Goal: Information Seeking & Learning: Check status

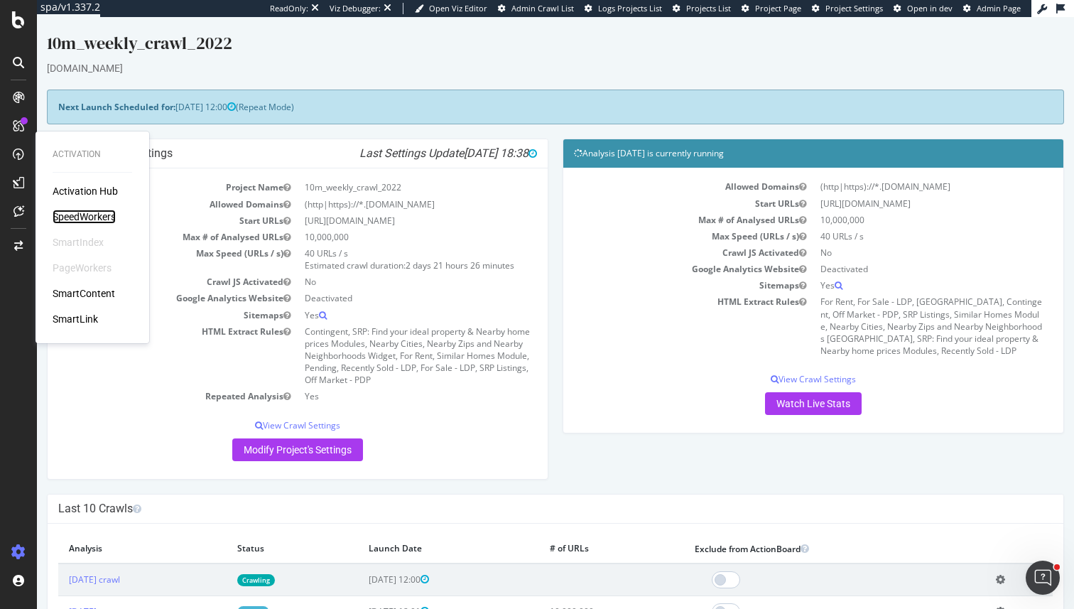
click at [87, 222] on div "SpeedWorkers" at bounding box center [84, 217] width 63 height 14
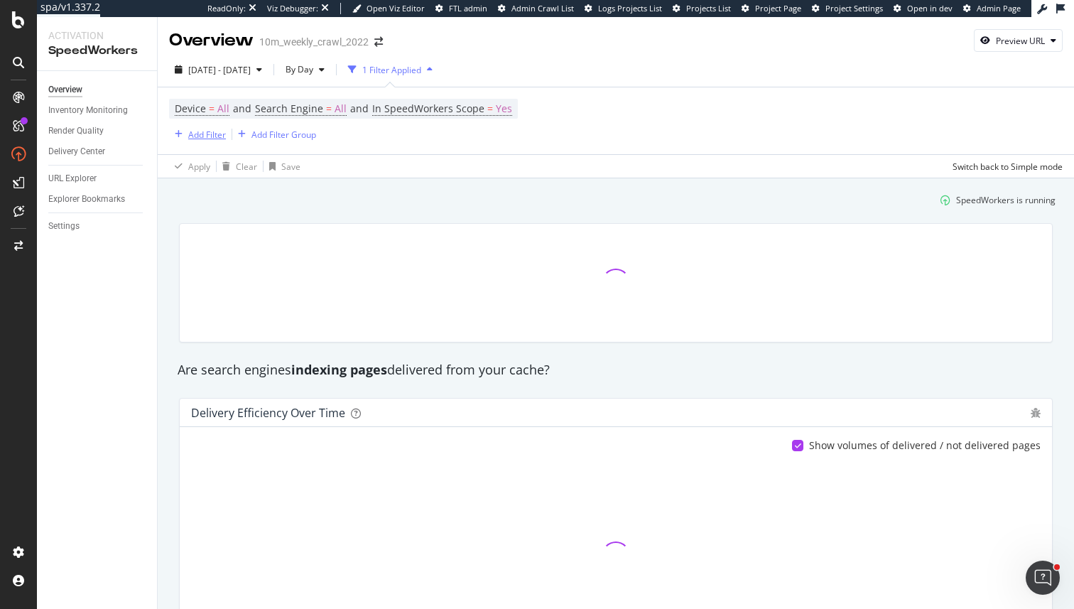
click at [207, 133] on div "Add Filter" at bounding box center [207, 135] width 38 height 12
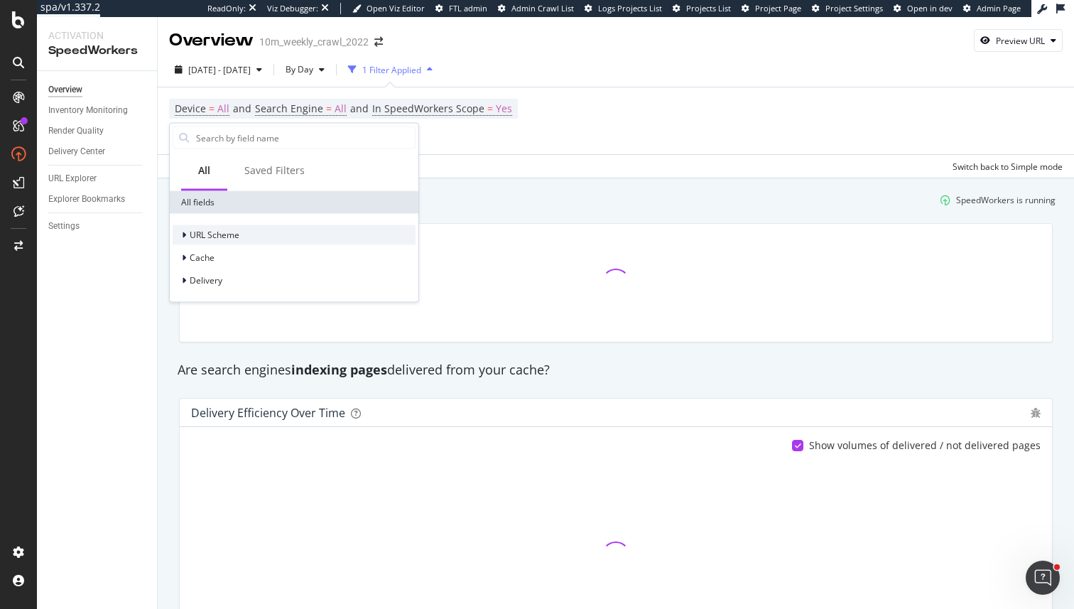
click at [215, 229] on span "URL Scheme" at bounding box center [215, 235] width 50 height 12
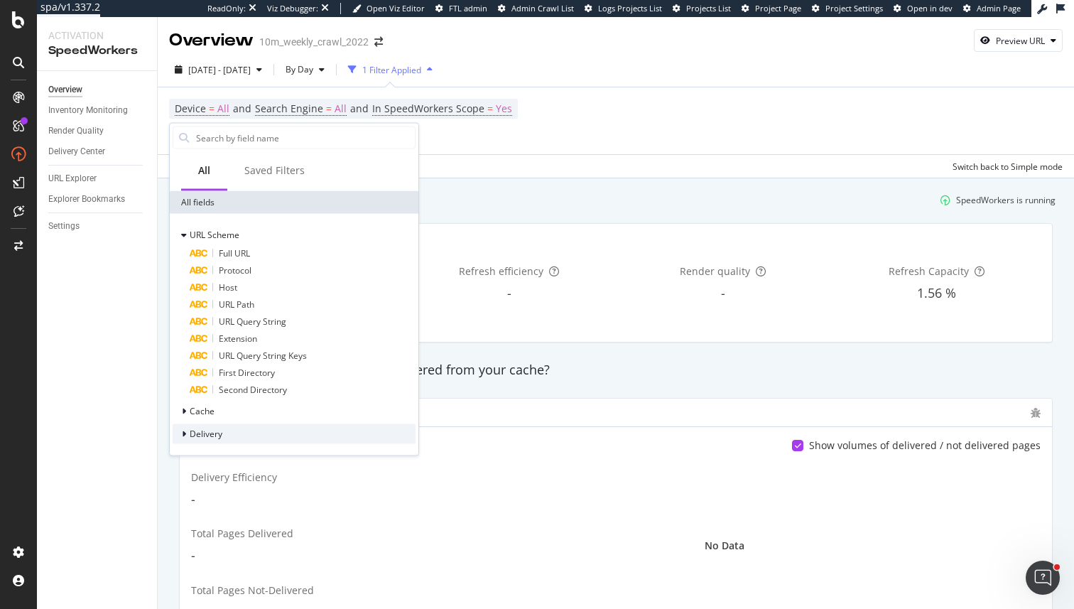
click at [247, 441] on div "Delivery" at bounding box center [294, 434] width 243 height 20
click at [239, 405] on div "Cache" at bounding box center [294, 411] width 243 height 20
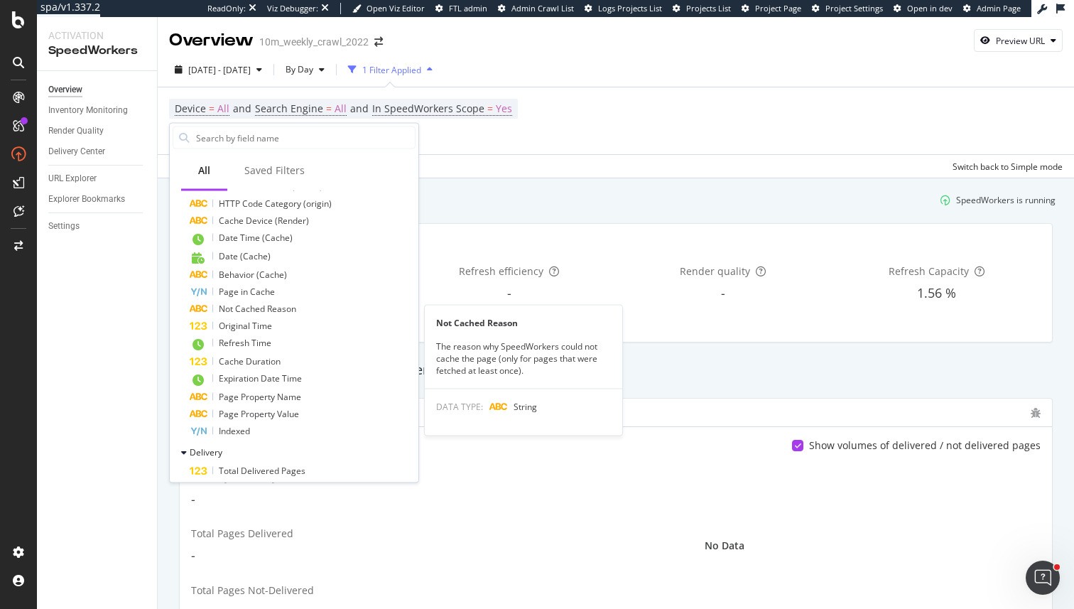
scroll to position [402, 0]
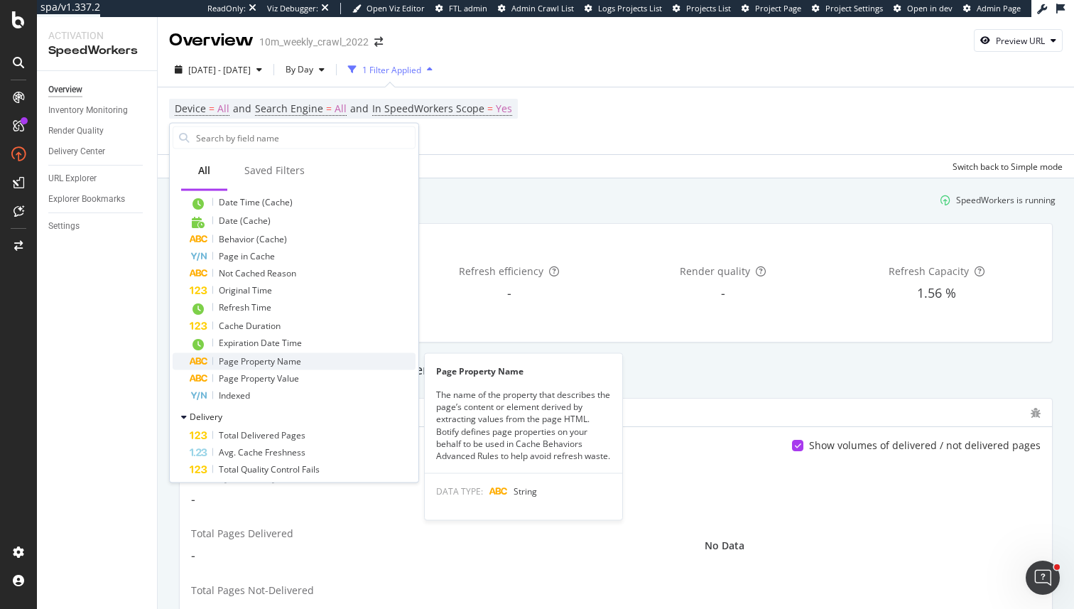
click at [293, 363] on span "Page Property Name" at bounding box center [260, 361] width 82 height 12
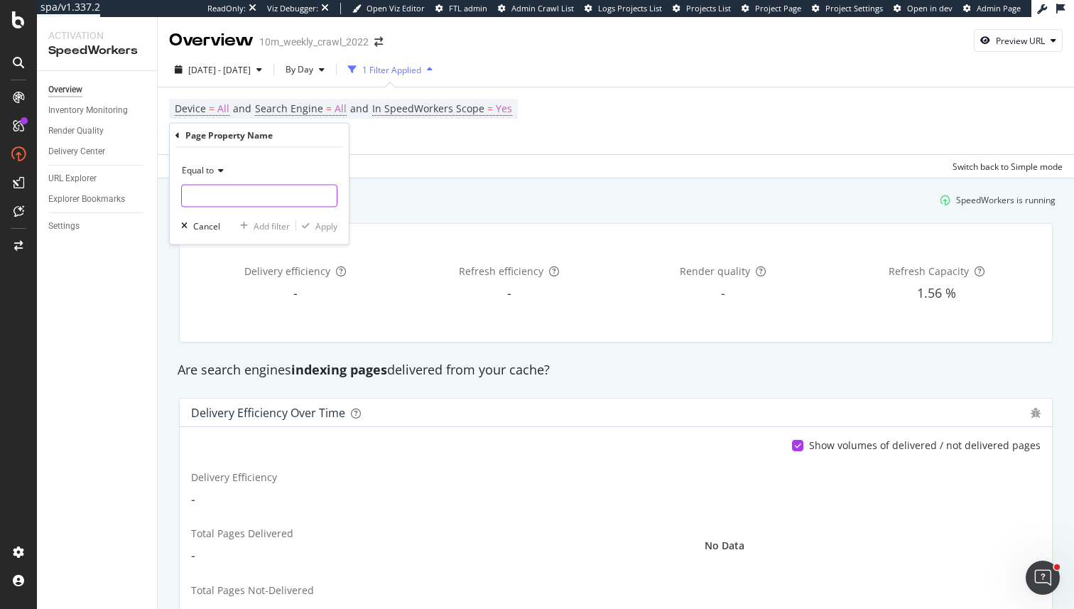
click at [208, 190] on input "text" at bounding box center [259, 196] width 155 height 23
click at [175, 131] on icon at bounding box center [177, 135] width 4 height 9
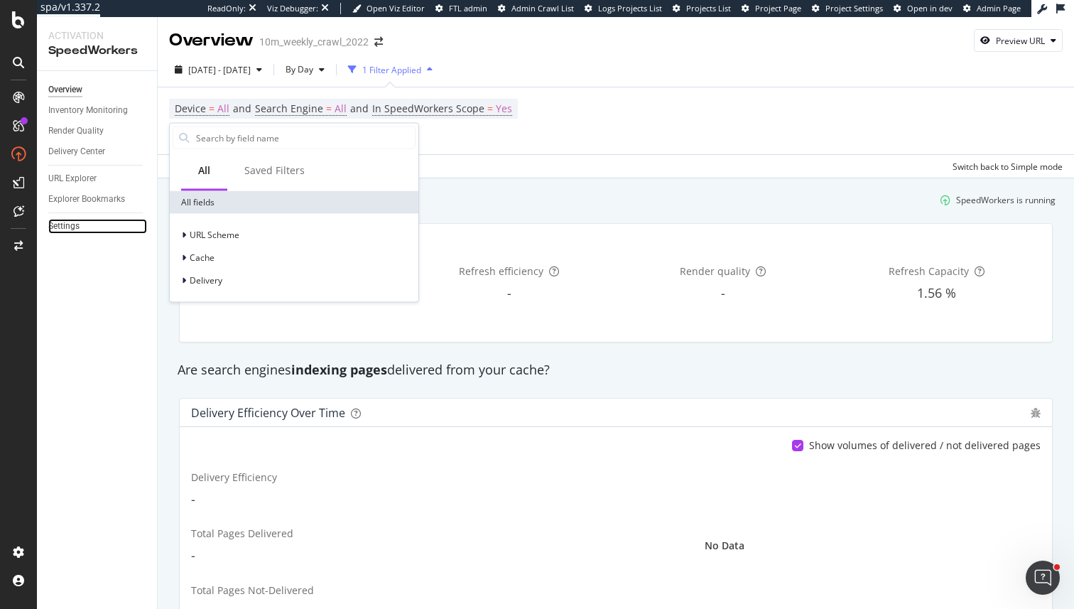
click at [125, 229] on link "Settings" at bounding box center [97, 226] width 99 height 15
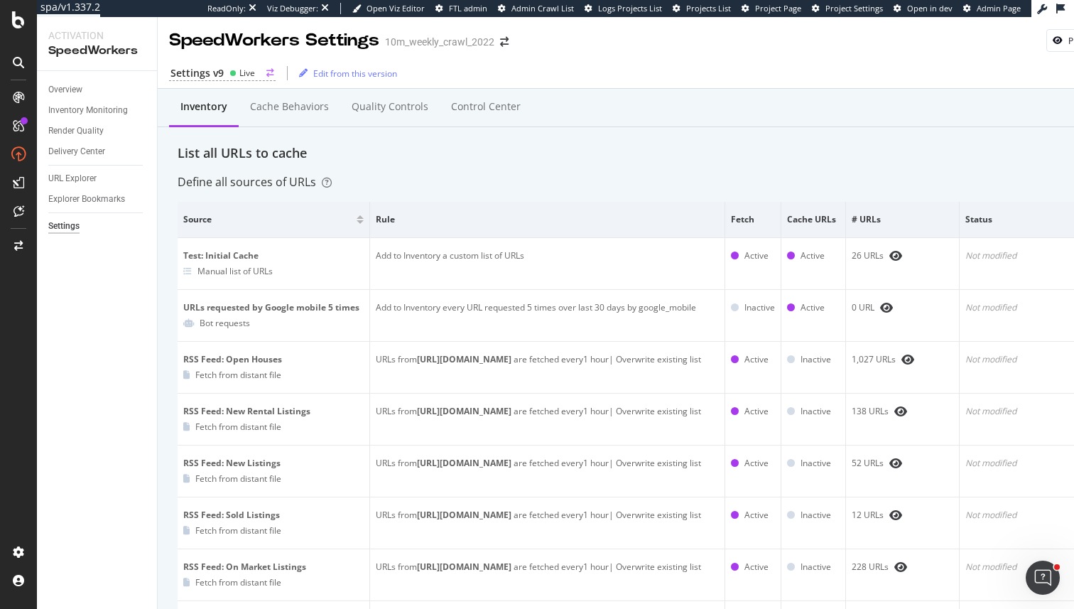
click at [251, 74] on div "Live" at bounding box center [247, 73] width 16 height 12
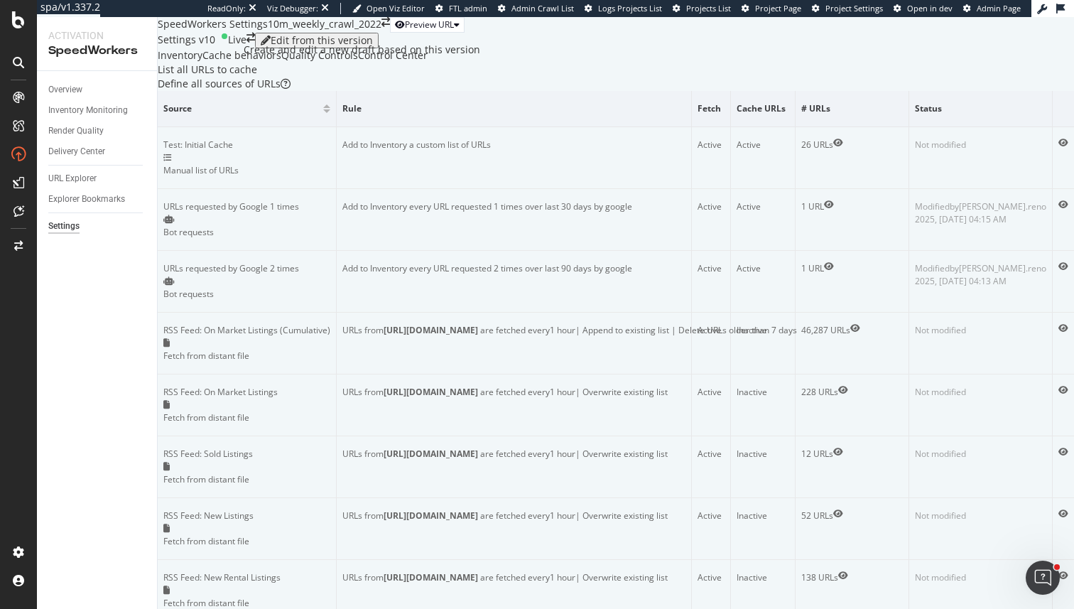
click at [271, 45] on icon "button" at bounding box center [266, 41] width 10 height 10
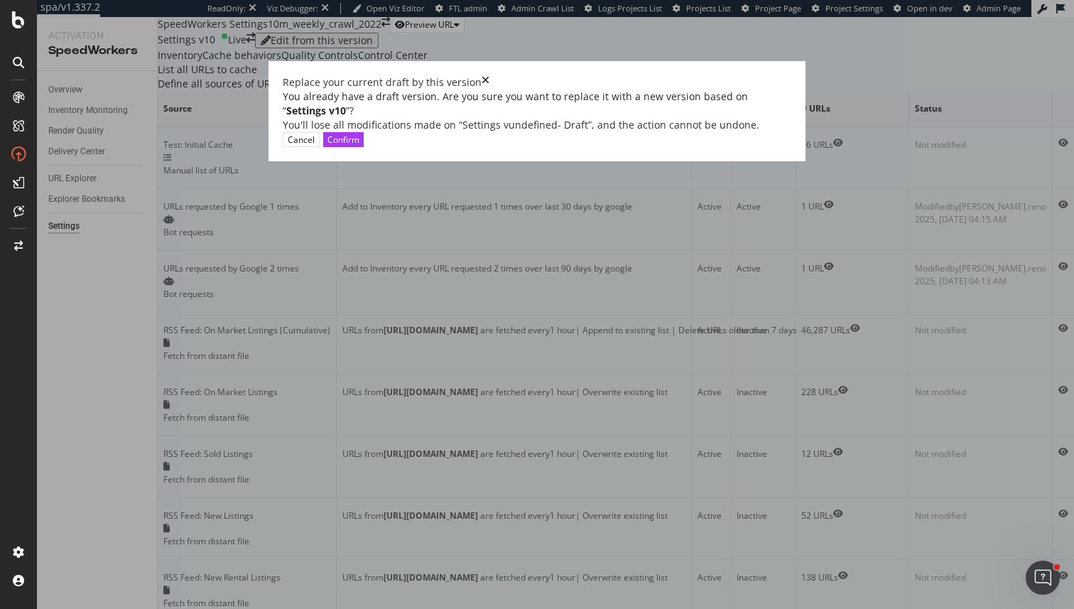
click at [490, 90] on icon "times" at bounding box center [486, 82] width 8 height 14
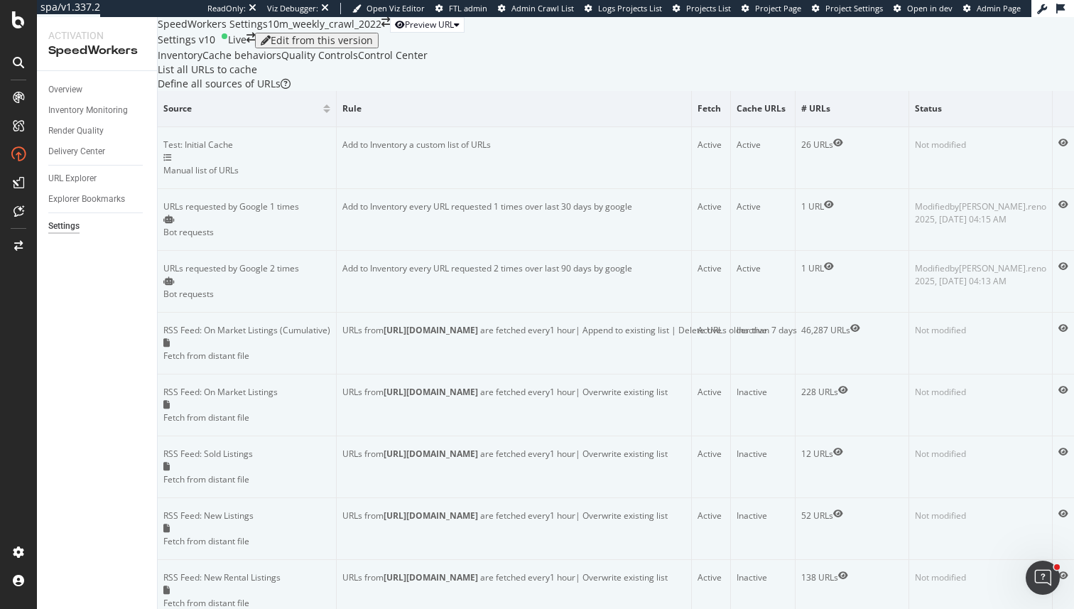
click at [205, 48] on div "Settings v10" at bounding box center [187, 41] width 58 height 16
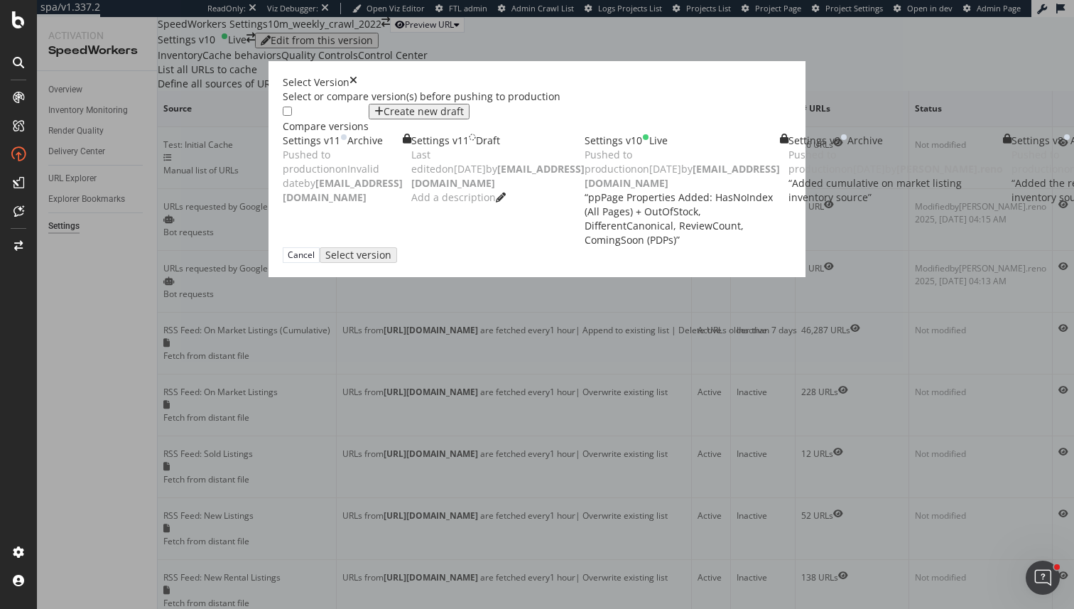
click at [585, 148] on div "Settings v10 Live" at bounding box center [682, 141] width 195 height 14
drag, startPoint x: 931, startPoint y: 305, endPoint x: 699, endPoint y: 305, distance: 231.6
click at [699, 247] on div "Settings v10 Live Pushed to production on 2025 Aug 28th by isobel@botify.com “ …" at bounding box center [687, 191] width 204 height 114
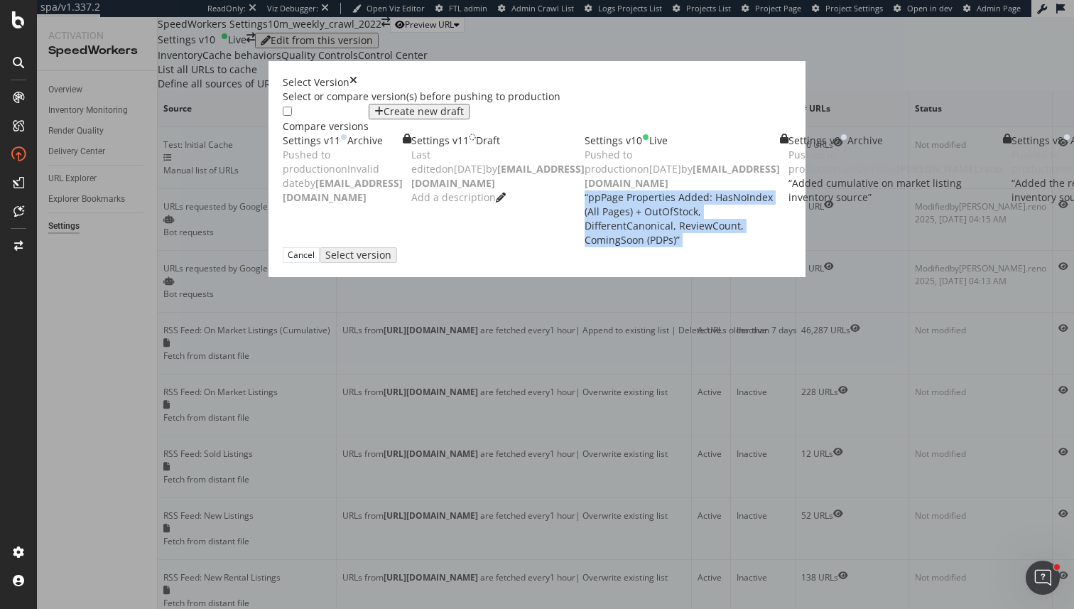
click at [699, 247] on div "Settings v10 Live Pushed to production on 2025 Aug 28th by isobel@botify.com “ …" at bounding box center [687, 191] width 204 height 114
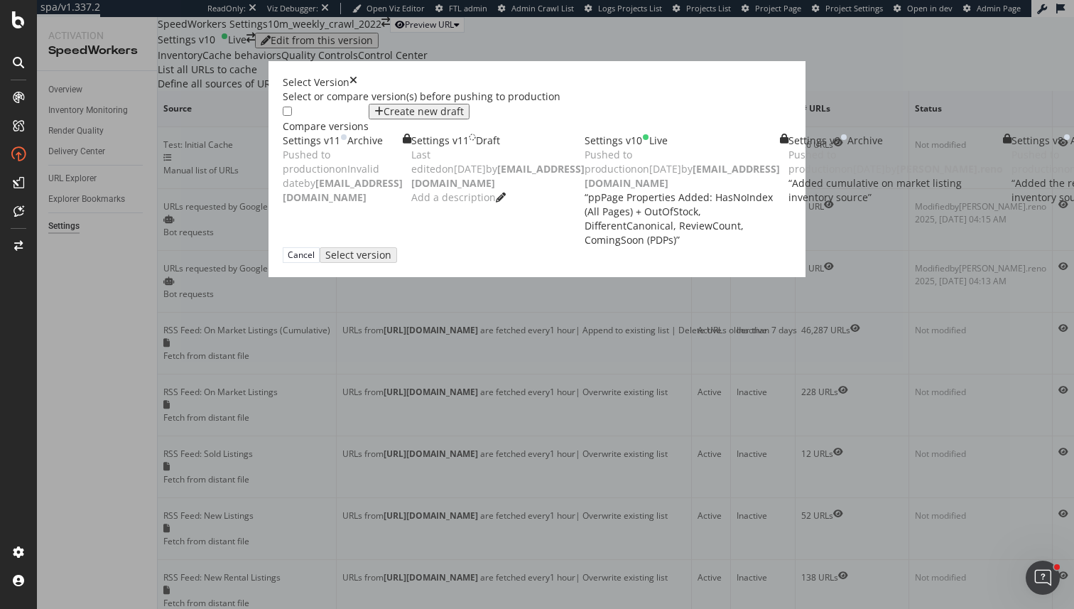
click at [699, 247] on div "Settings v10 Live Pushed to production on 2025 Aug 28th by isobel@botify.com “ …" at bounding box center [687, 191] width 204 height 114
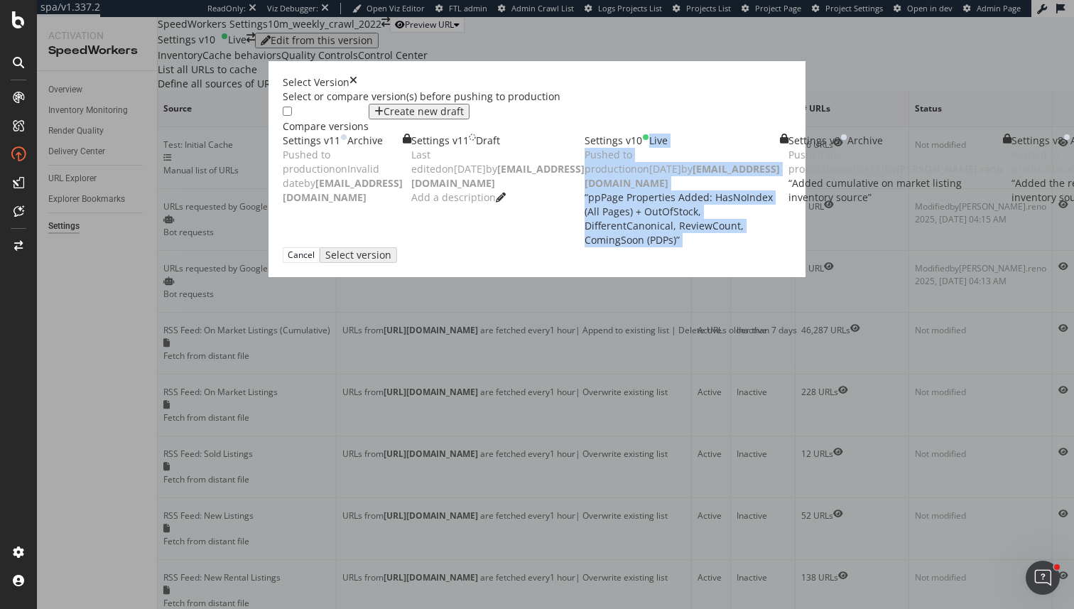
drag, startPoint x: 699, startPoint y: 306, endPoint x: 699, endPoint y: 261, distance: 44.8
click at [699, 247] on div "Settings v10 Live Pushed to production on 2025 Aug 28th by isobel@botify.com “ …" at bounding box center [687, 191] width 204 height 114
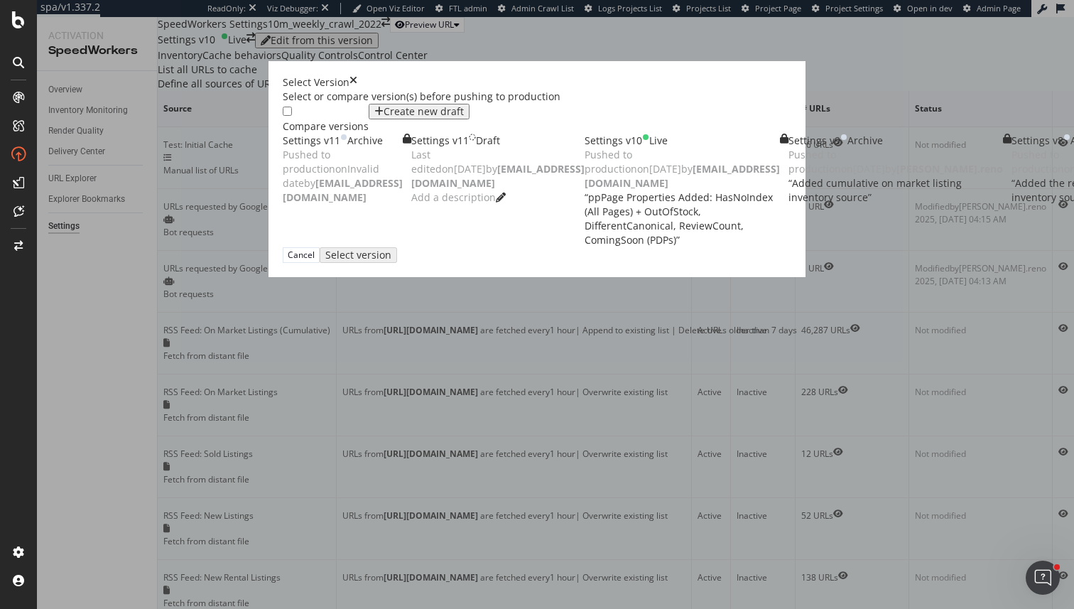
click at [269, 249] on div "Select Version Select or compare version(s) before pushing to production Compar…" at bounding box center [537, 169] width 537 height 216
click at [585, 141] on div "modal" at bounding box center [585, 141] width 0 height 0
click at [585, 247] on div "Settings v10 Live Pushed to production on 2025 Aug 28th by isobel@botify.com “ …" at bounding box center [682, 191] width 195 height 114
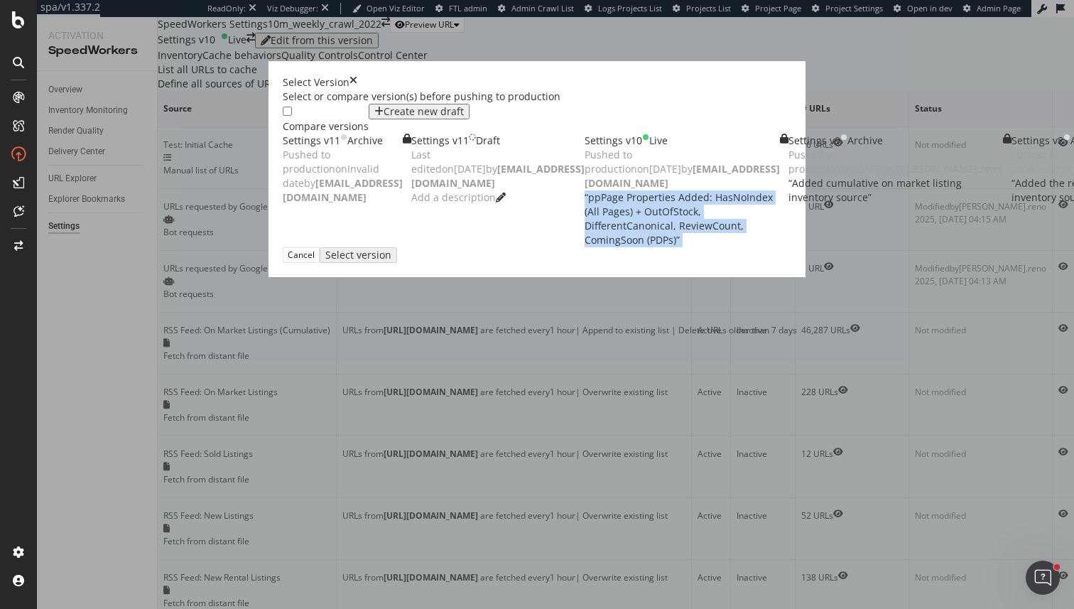
click at [585, 247] on div "Settings v10 Live Pushed to production on 2025 Aug 28th by isobel@botify.com “ …" at bounding box center [682, 191] width 195 height 114
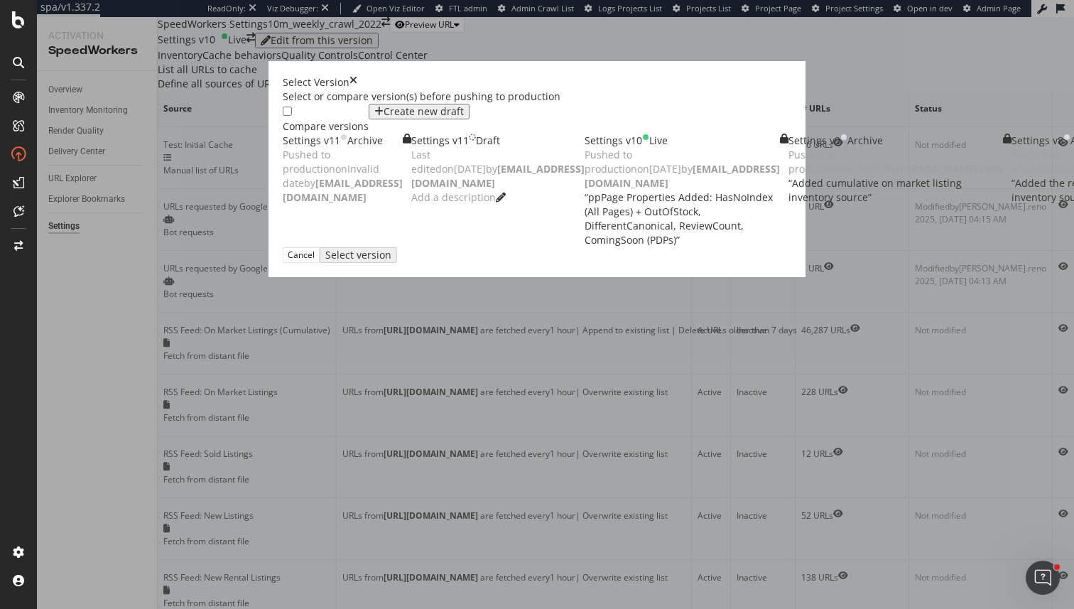
click at [585, 247] on div "Settings v10 Live Pushed to production on 2025 Aug 28th by isobel@botify.com “ …" at bounding box center [682, 191] width 195 height 114
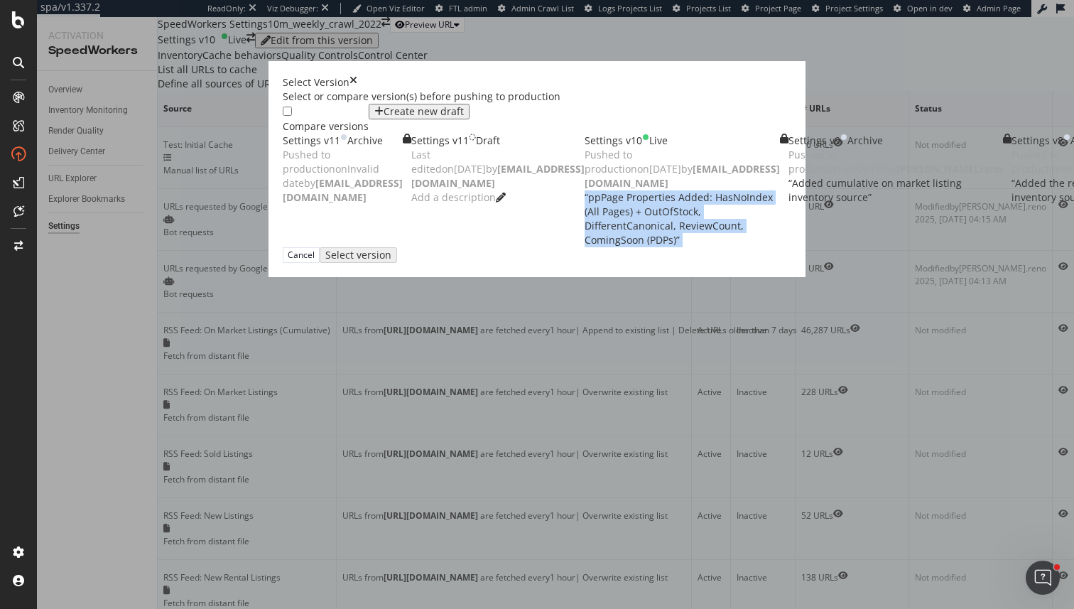
click at [585, 247] on div "Settings v10 Live Pushed to production on 2025 Aug 28th by isobel@botify.com “ …" at bounding box center [682, 191] width 195 height 114
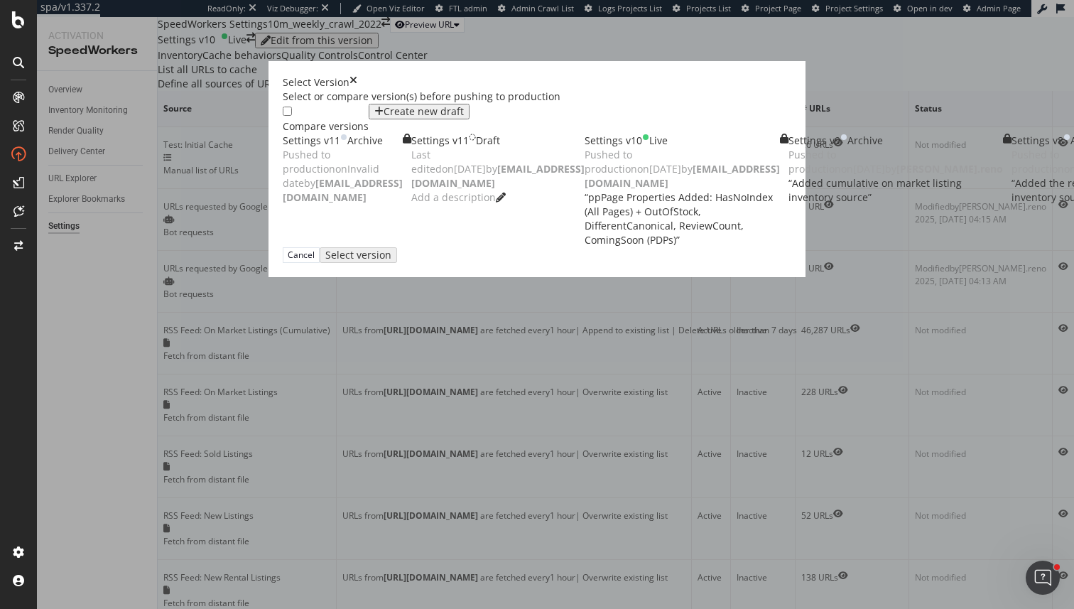
click at [411, 190] on div "Last edited on 2025 Aug 28th by isobel@botify.com" at bounding box center [497, 169] width 173 height 43
click at [383, 261] on div "Select version" at bounding box center [355, 254] width 55 height 13
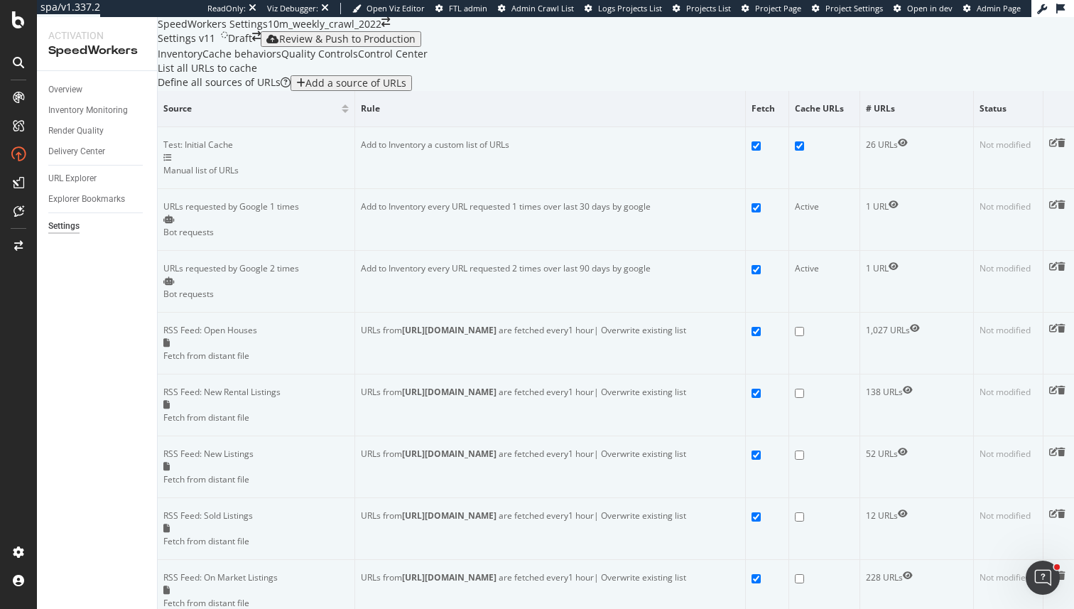
click at [354, 45] on div "Review & Push to Production" at bounding box center [347, 38] width 136 height 11
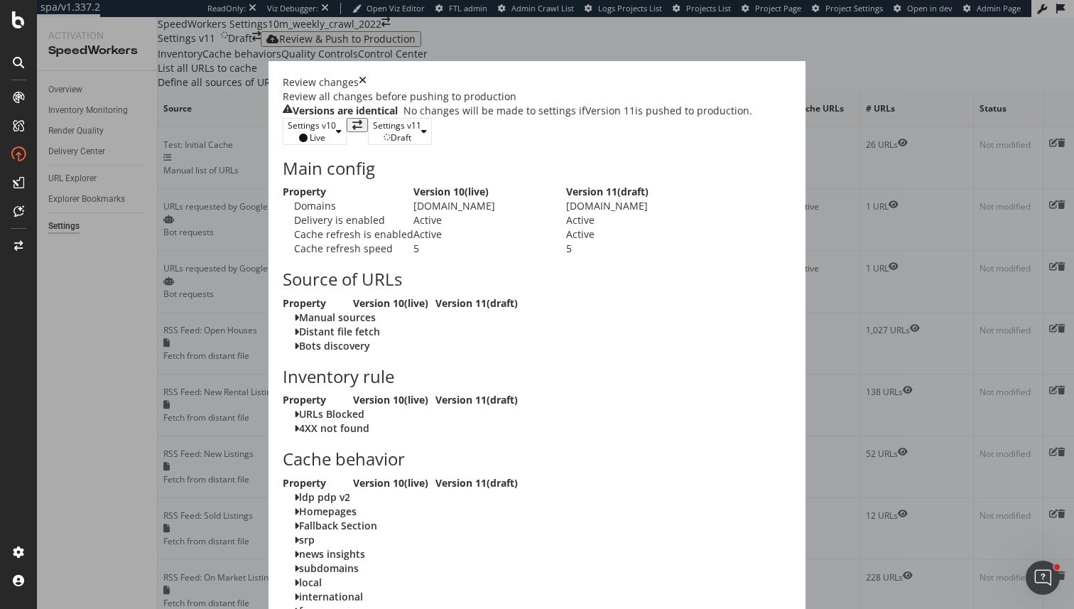
scroll to position [1977, 0]
click at [367, 75] on div "times" at bounding box center [363, 82] width 8 height 14
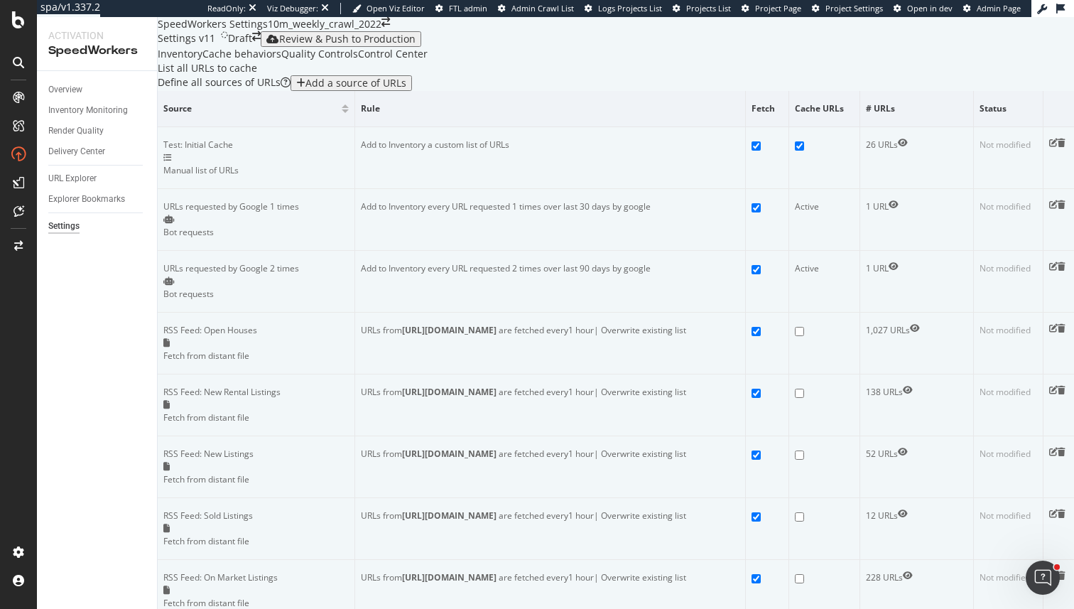
click at [252, 47] on div "Draft" at bounding box center [240, 39] width 24 height 16
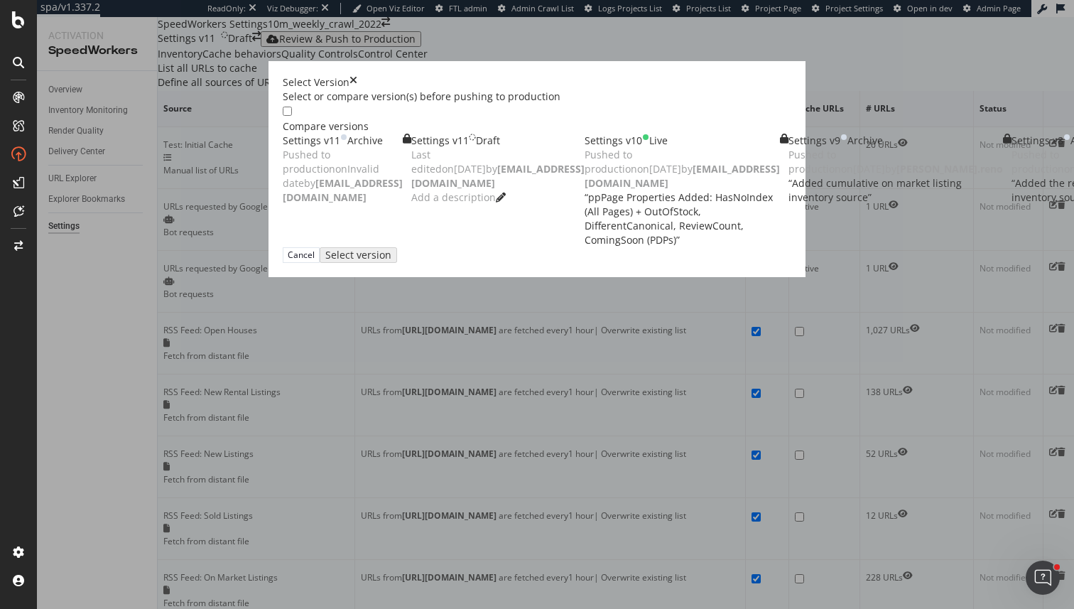
scroll to position [0, 0]
click at [496, 202] on icon "modal" at bounding box center [501, 198] width 10 height 10
click at [411, 206] on input "“ppPage Properties Added: HasNoIndex (All Pages) + OutOfStock, DifferentCanonic…" at bounding box center [469, 198] width 117 height 16
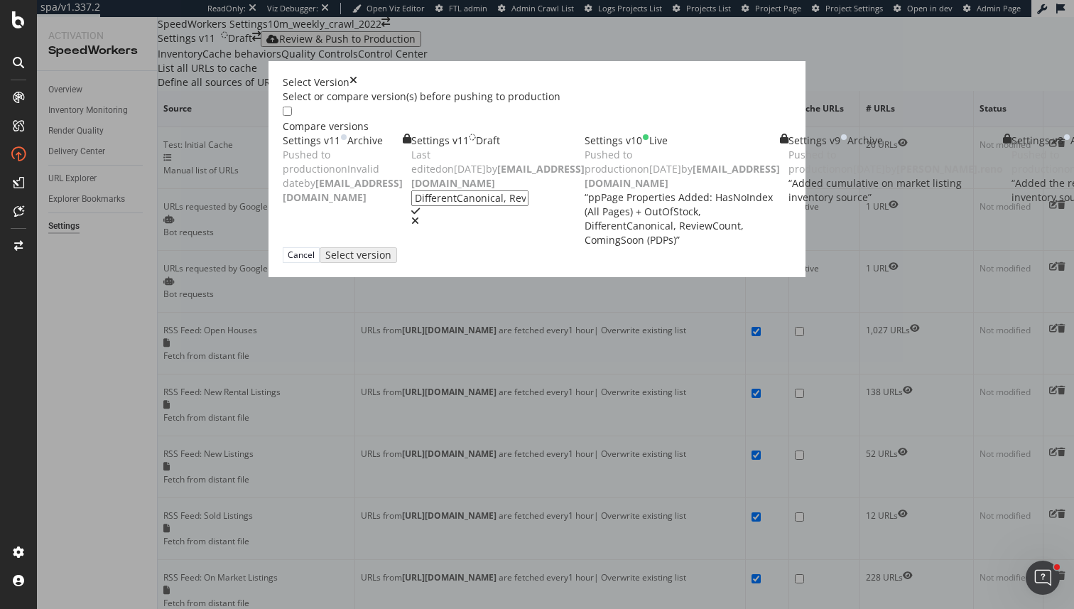
click at [411, 206] on input "“ppPage Properties Added: HasNoIndex (All Pages) + OutOfStock, DifferentCanonic…" at bounding box center [469, 198] width 117 height 16
type input "O"
type input "a"
click at [411, 206] on input "Ignore Name of" at bounding box center [469, 198] width 117 height 16
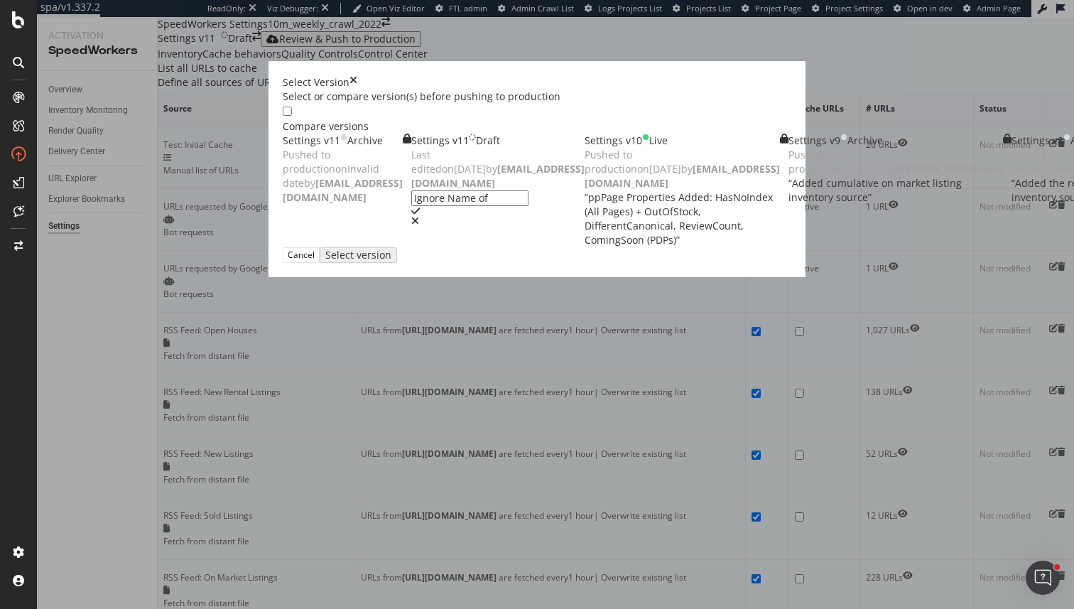
click at [411, 206] on input "Ignore Name of" at bounding box center [469, 198] width 117 height 16
drag, startPoint x: 180, startPoint y: 229, endPoint x: 259, endPoint y: 236, distance: 79.2
click at [411, 206] on input "Ignore name of of" at bounding box center [469, 198] width 117 height 16
click at [411, 206] on input "Ignore name of Settings v10 - Page properties added were" at bounding box center [469, 198] width 117 height 16
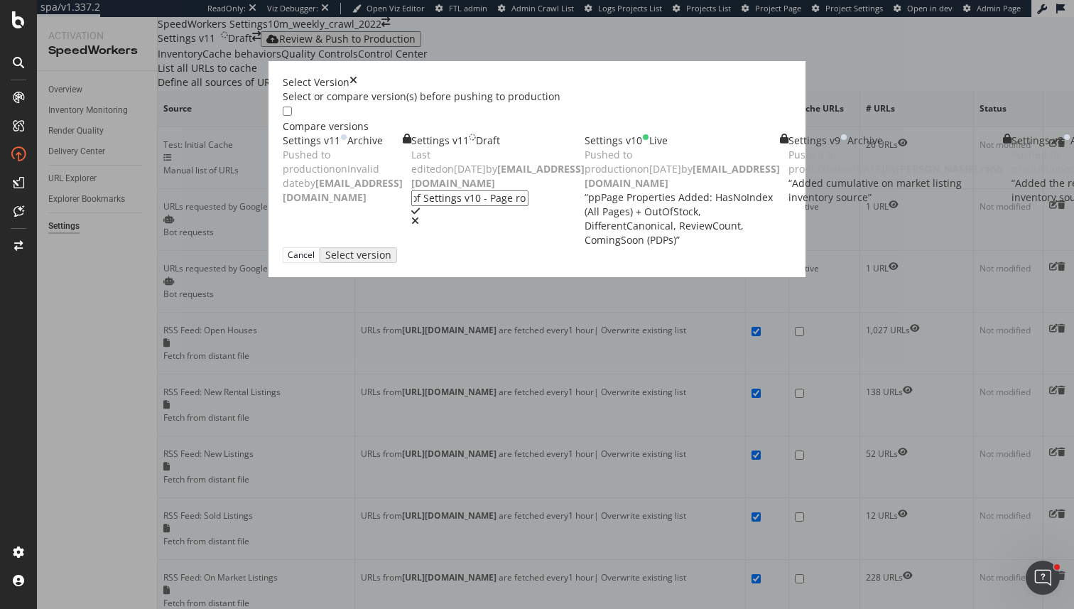
scroll to position [0, 61]
click at [411, 206] on input "Ignore name of Settings v10 - Page Properties added were" at bounding box center [469, 198] width 117 height 16
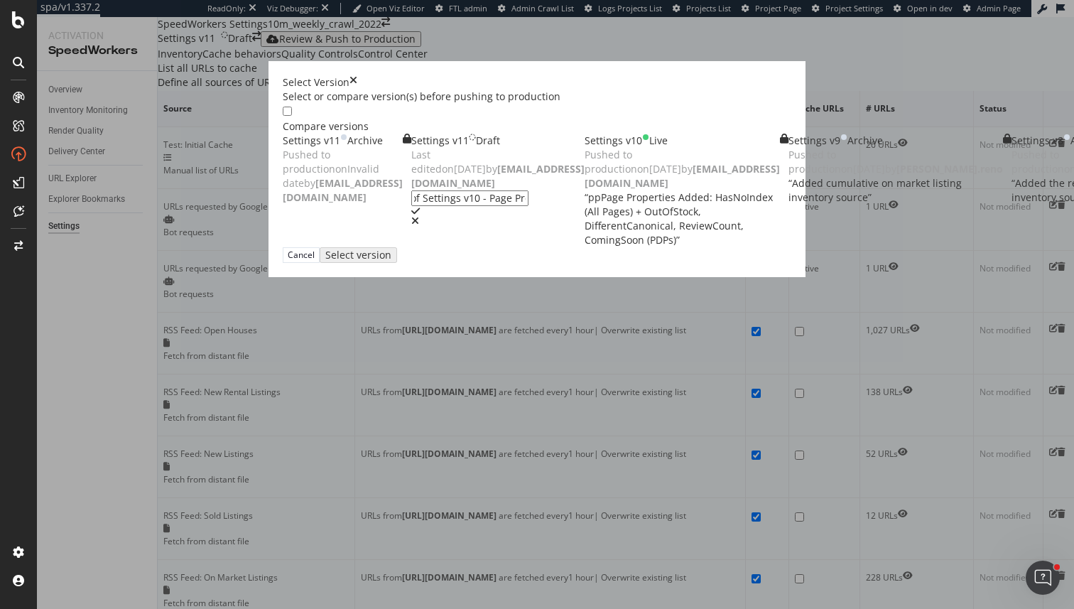
click at [411, 206] on input "Ignore name of Settings v10 - Page Properties added were" at bounding box center [469, 198] width 117 height 16
type input "Ignore name of Settings v10 - Page Properties added were PropertyAvailability a…"
click at [411, 216] on icon "check" at bounding box center [415, 211] width 9 height 10
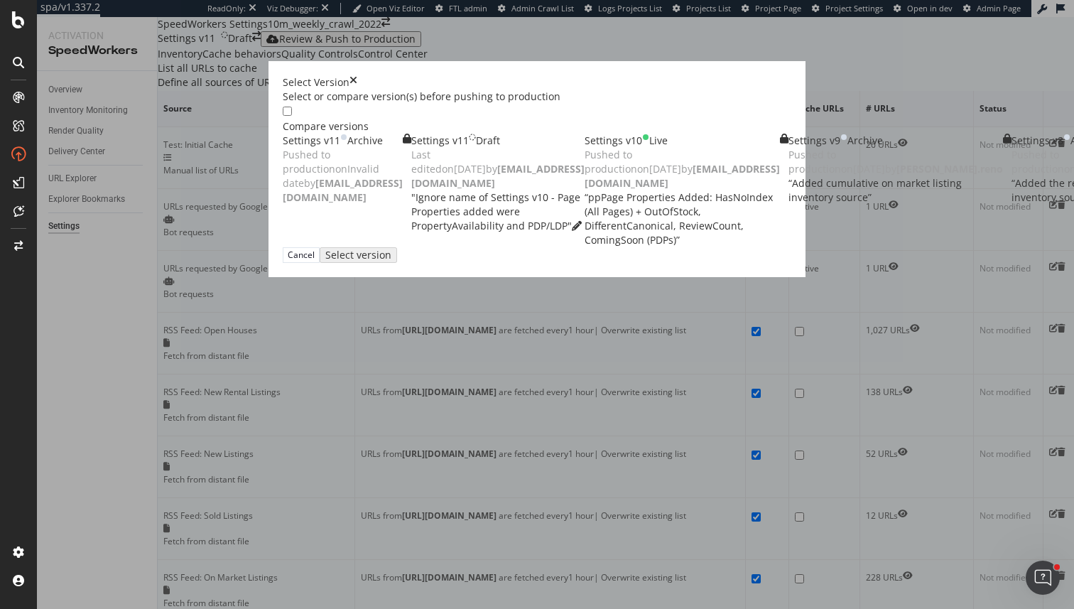
click at [476, 148] on div "Draft" at bounding box center [488, 141] width 24 height 14
click at [585, 202] on div "Settings v11 Draft Last edited on 2025 Aug 28th by isobel@botify.com " Ignore n…" at bounding box center [497, 183] width 173 height 99
click at [411, 174] on div "Settings v11 Draft Last edited on 2025 Aug 28th by isobel@botify.com " Ignore n…" at bounding box center [497, 191] width 173 height 114
click at [476, 148] on div "Draft" at bounding box center [488, 141] width 24 height 14
click at [411, 223] on span "" Ignore name of Settings v10 - Page Properties added were PropertyAvailability…" at bounding box center [495, 211] width 169 height 42
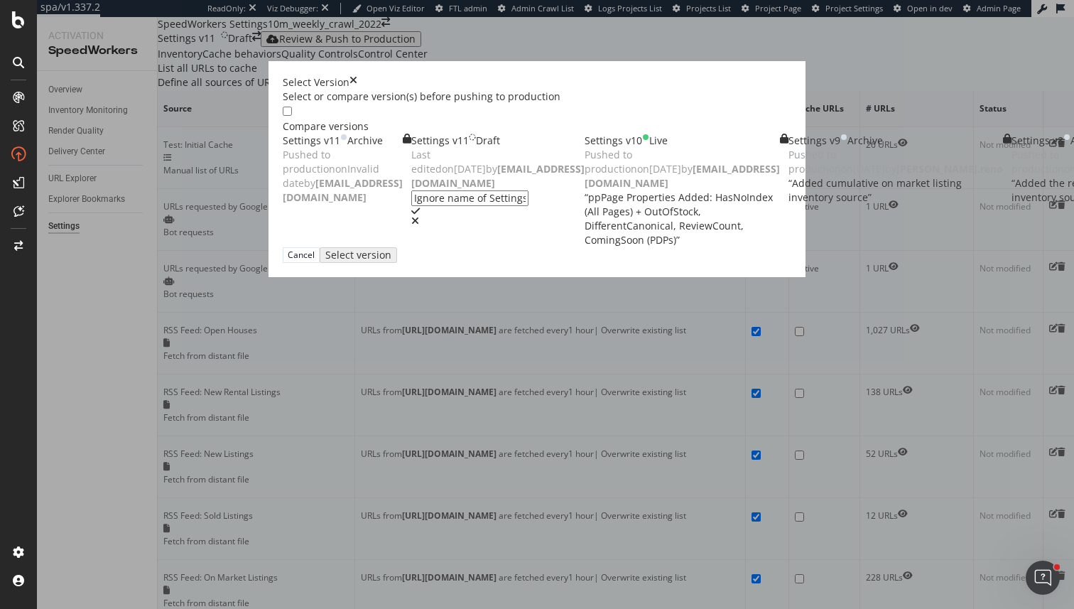
click at [501, 217] on div "Settings v11 Draft Last edited on 2025 Aug 28th by isobel@botify.com Ignore nam…" at bounding box center [497, 180] width 173 height 92
click at [411, 216] on icon "check" at bounding box center [415, 211] width 9 height 10
click at [357, 75] on icon "times" at bounding box center [354, 82] width 8 height 14
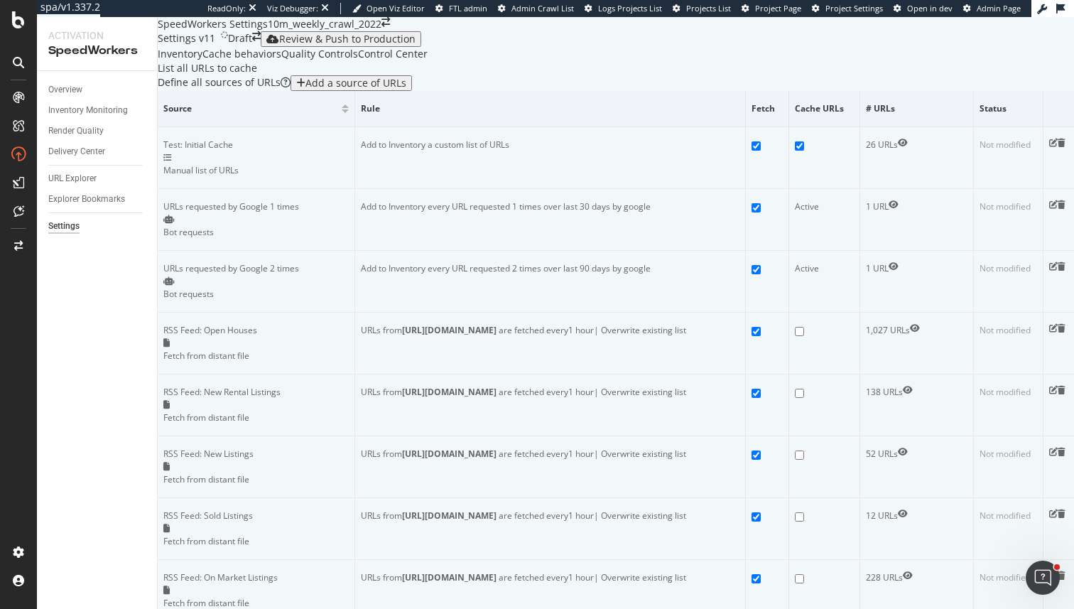
click at [378, 45] on div "Review & Push to Production" at bounding box center [340, 38] width 149 height 11
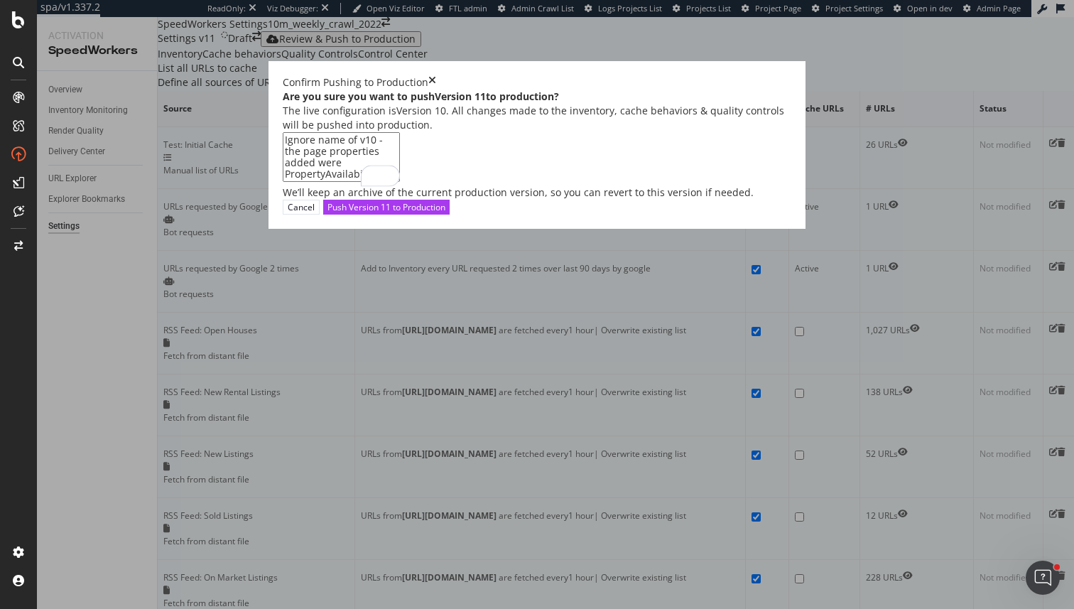
click at [400, 182] on textarea "Ignore name of v10 - the page properties added were PropertyAvailability and LD…" at bounding box center [341, 157] width 117 height 50
drag, startPoint x: 660, startPoint y: 306, endPoint x: 721, endPoint y: 306, distance: 61.1
click at [400, 182] on textarea "Ignore name of v10 - the page properties added were PropertyAvailability and LD…" at bounding box center [341, 157] width 117 height 50
click at [345, 182] on textarea "Ignore name of v10 - the page properties added were PropertyAvailability and LD…" at bounding box center [341, 157] width 117 height 50
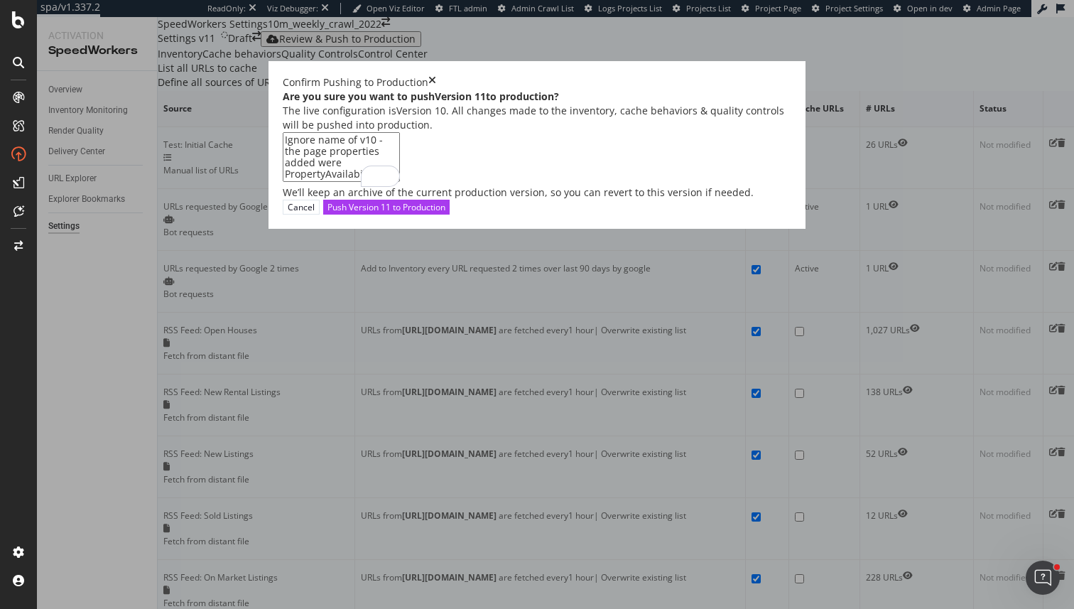
click at [342, 200] on div "Are you sure you want to push Version 11 to production? The live configuration …" at bounding box center [537, 145] width 509 height 110
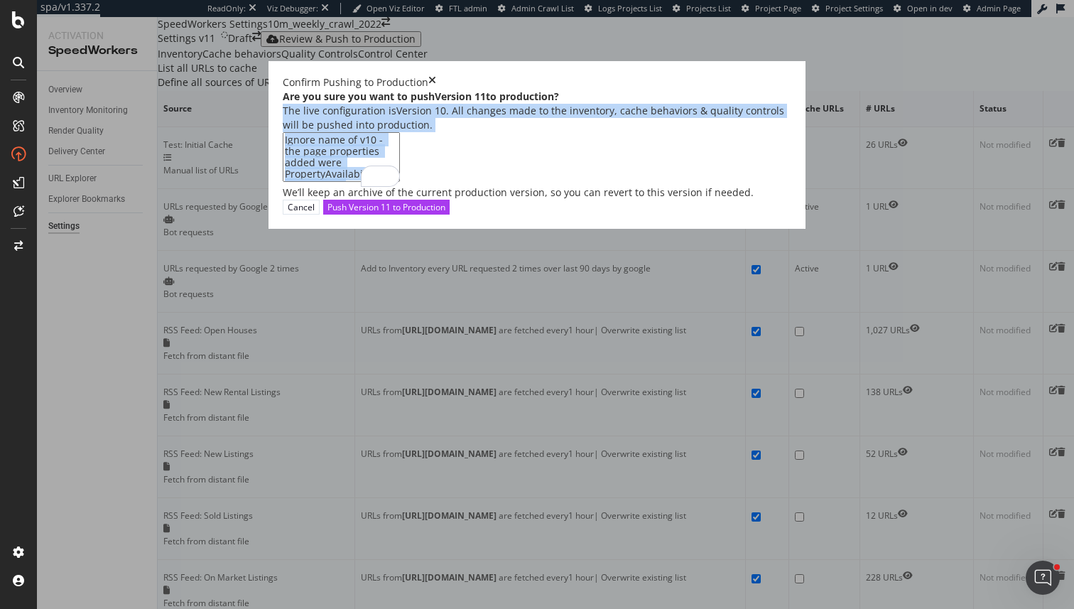
click at [342, 200] on div "Are you sure you want to push Version 11 to production? The live configuration …" at bounding box center [537, 145] width 509 height 110
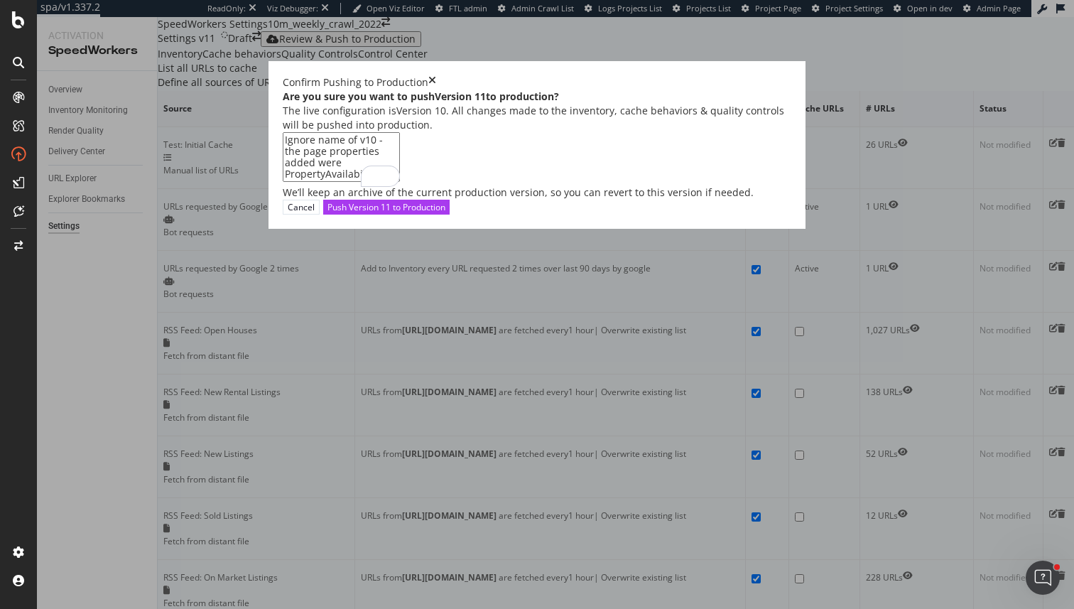
click at [361, 182] on textarea "Ignore name of v10 - the page properties added were PropertyAvailability and LD…" at bounding box center [341, 157] width 117 height 50
click at [386, 182] on textarea "Ignore name of v10 - the page properties added were PropertyAvailability and LD…" at bounding box center [341, 157] width 117 height 50
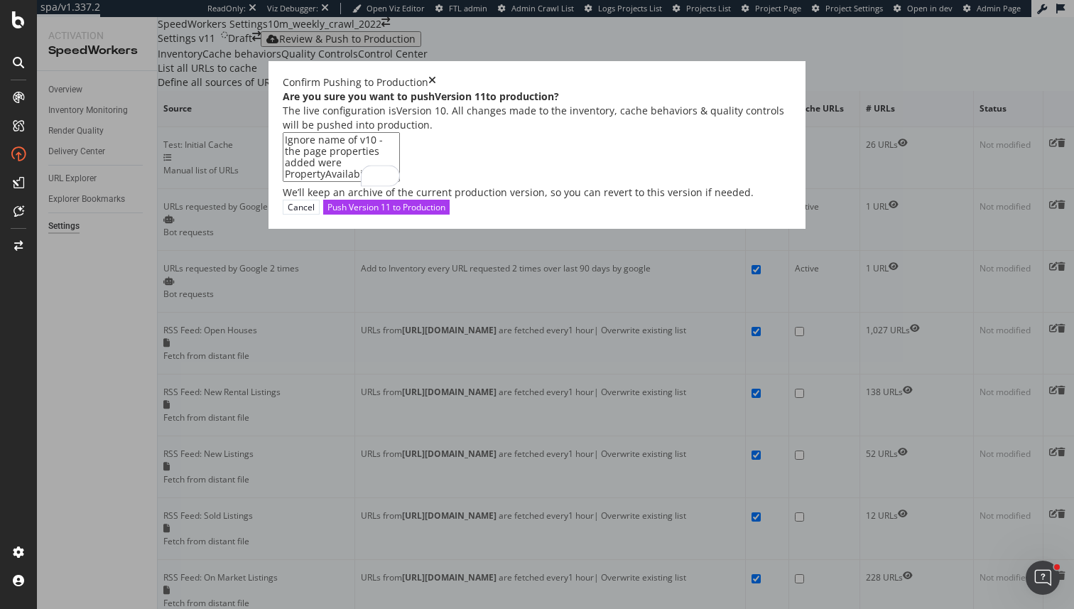
click at [400, 182] on textarea "Ignore name of v10 - the page properties added were PropertyAvailability and LD…" at bounding box center [341, 157] width 117 height 50
drag, startPoint x: 497, startPoint y: 326, endPoint x: 438, endPoint y: 322, distance: 59.8
click at [400, 182] on textarea "Ignore name of v10 - the page properties added were PropertyAvailability and LD…" at bounding box center [341, 157] width 117 height 50
click at [388, 182] on textarea "Ignore name of v10 - the page properties added were PropertyAvailability and LD…" at bounding box center [341, 157] width 117 height 50
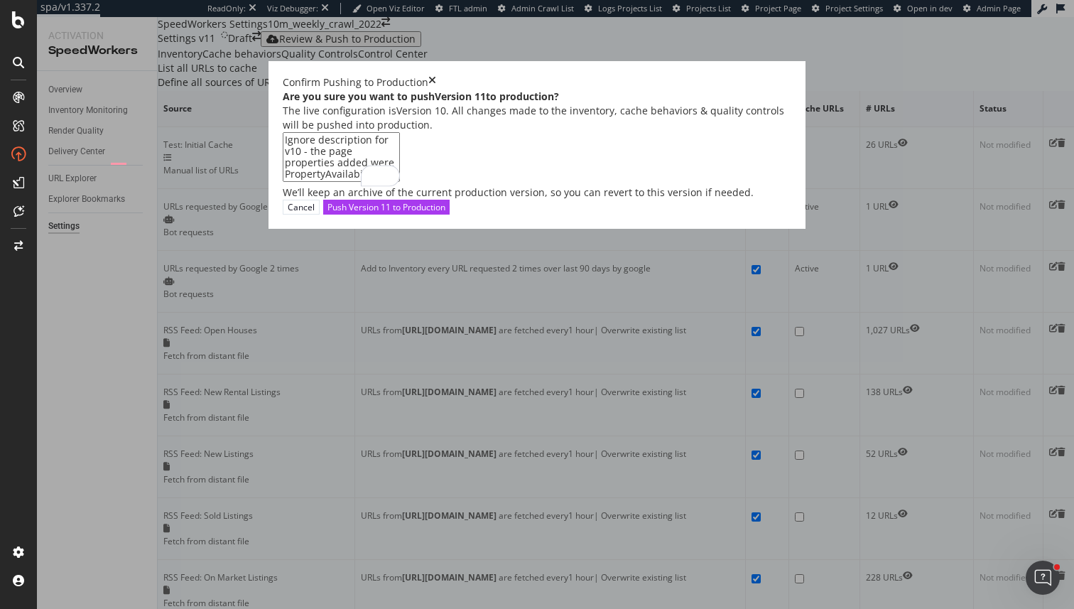
click at [400, 182] on textarea "Ignore description for v10 - the page properties added were PropertyAvailabilit…" at bounding box center [341, 157] width 117 height 50
drag, startPoint x: 545, startPoint y: 318, endPoint x: 301, endPoint y: 315, distance: 244.4
click at [301, 315] on div "Confirm Pushing to Production Are you sure you want to push Version 11 to produ…" at bounding box center [537, 304] width 1074 height 609
click at [400, 182] on textarea "Ignore description for v10 - the page properties added were PropertyAvailabilit…" at bounding box center [341, 157] width 117 height 50
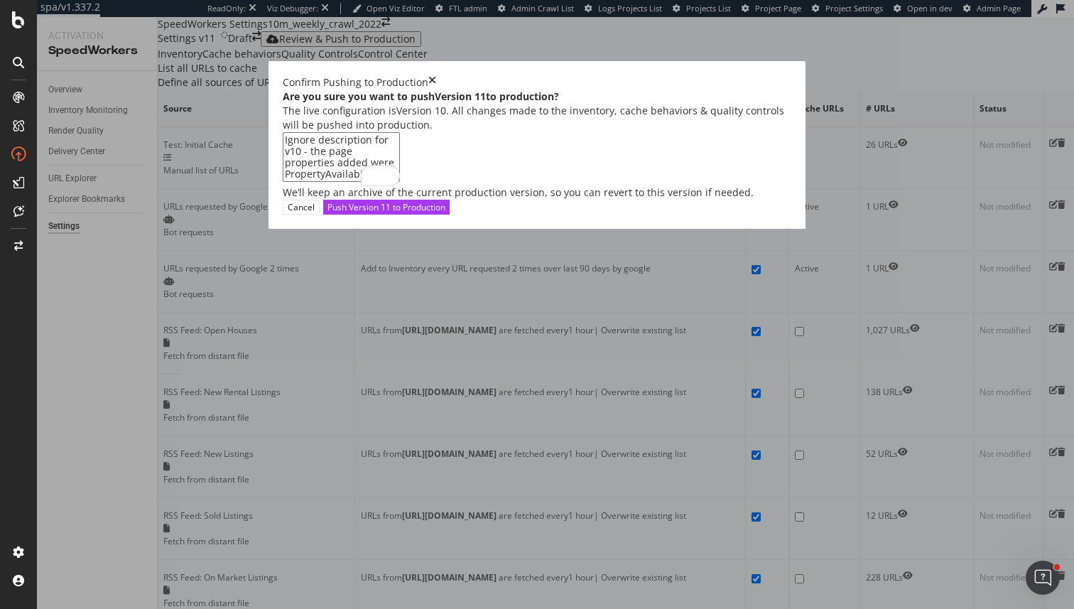
click at [400, 182] on textarea "Ignore description for v10 - the page properties added were PropertyAvailabilit…" at bounding box center [341, 157] width 117 height 50
drag, startPoint x: 436, startPoint y: 324, endPoint x: 426, endPoint y: 324, distance: 9.2
click at [400, 182] on textarea "Ignore description for v10 - the page properties added were PropertyAvailabilit…" at bounding box center [341, 157] width 117 height 50
click at [362, 182] on textarea "Ignore description for v10 - the page properties added were PropertyAvailabilit…" at bounding box center [341, 157] width 117 height 50
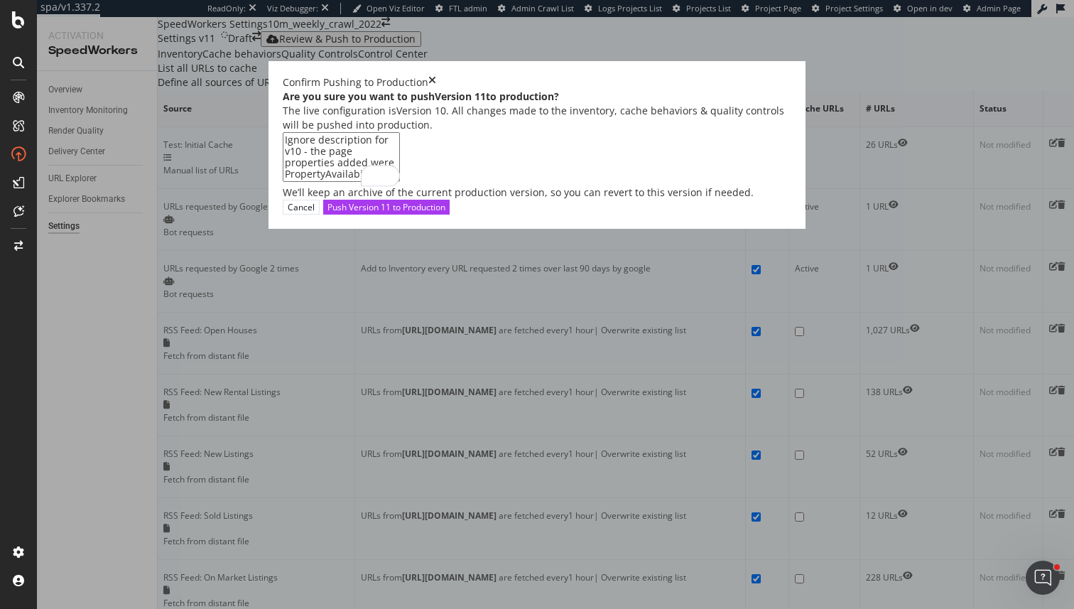
click at [400, 182] on textarea "Ignore description for v10 - the page properties added were PropertyAvailabilit…" at bounding box center [341, 157] width 117 height 50
type textarea "Ignore description for V10 - the page properties added were PropertyAvailabilit…"
click at [445, 213] on div "Push Version 11 to Production" at bounding box center [387, 207] width 118 height 12
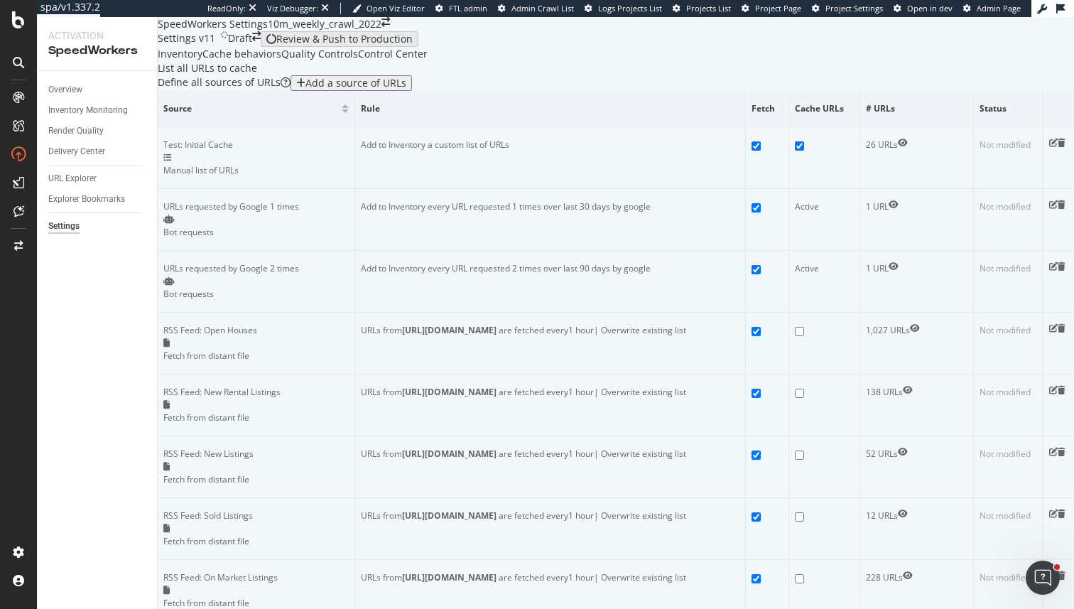
click at [233, 47] on div "Settings v11 Draft" at bounding box center [209, 39] width 103 height 16
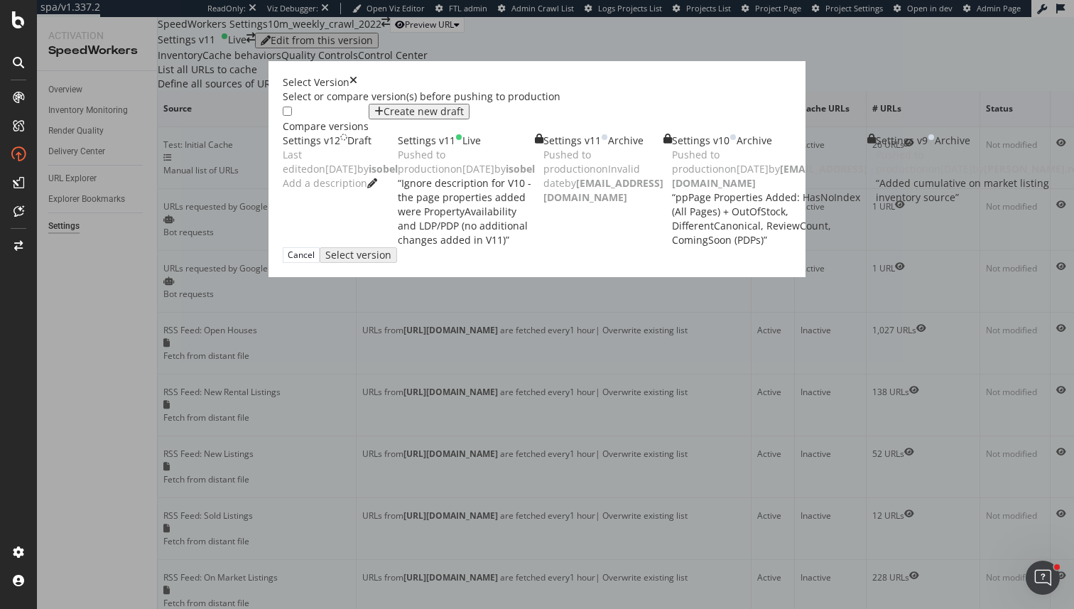
click at [791, 75] on div "Select Version Select or compare version(s) before pushing to production" at bounding box center [537, 89] width 509 height 28
click at [357, 75] on icon "times" at bounding box center [354, 82] width 8 height 14
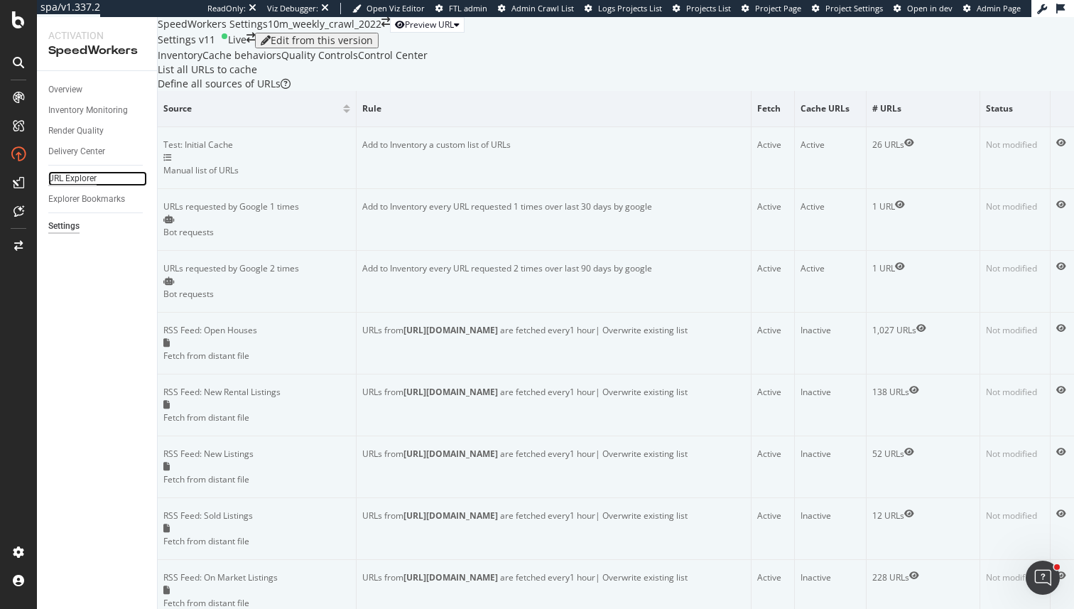
click at [80, 174] on div "URL Explorer" at bounding box center [72, 178] width 48 height 15
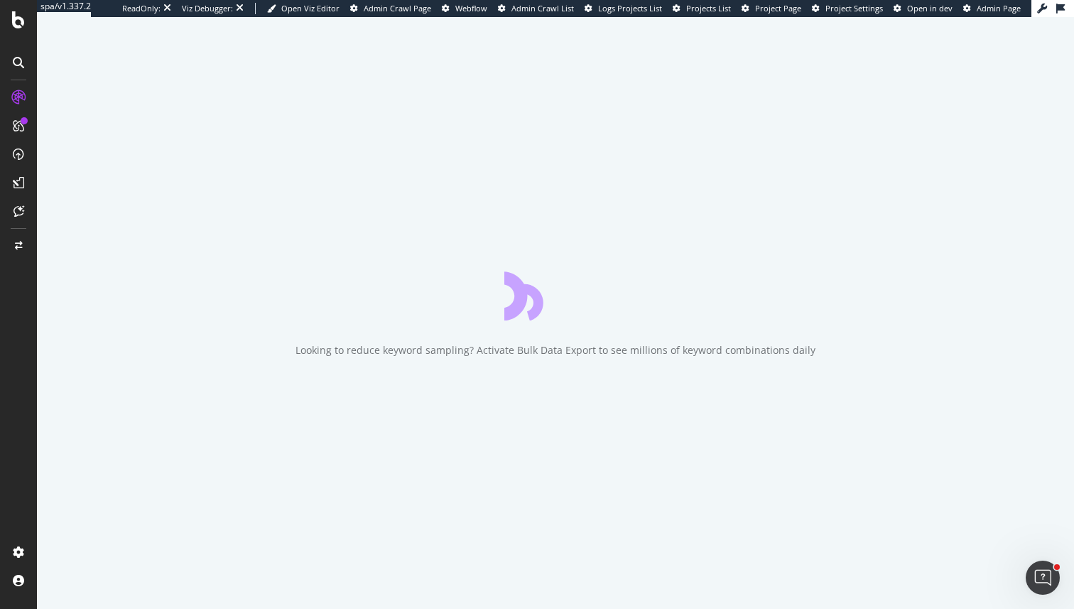
click at [77, 103] on div "Looking to reduce keyword sampling? Activate Bulk Data Export to see millions o…" at bounding box center [555, 313] width 1037 height 592
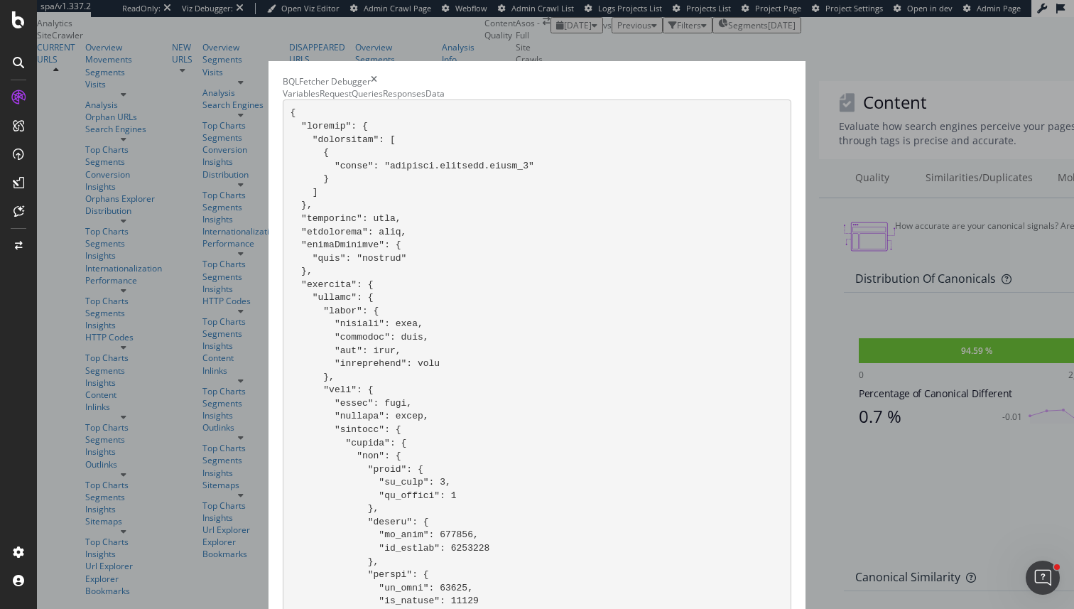
click at [352, 99] on div "Queries" at bounding box center [367, 93] width 31 height 12
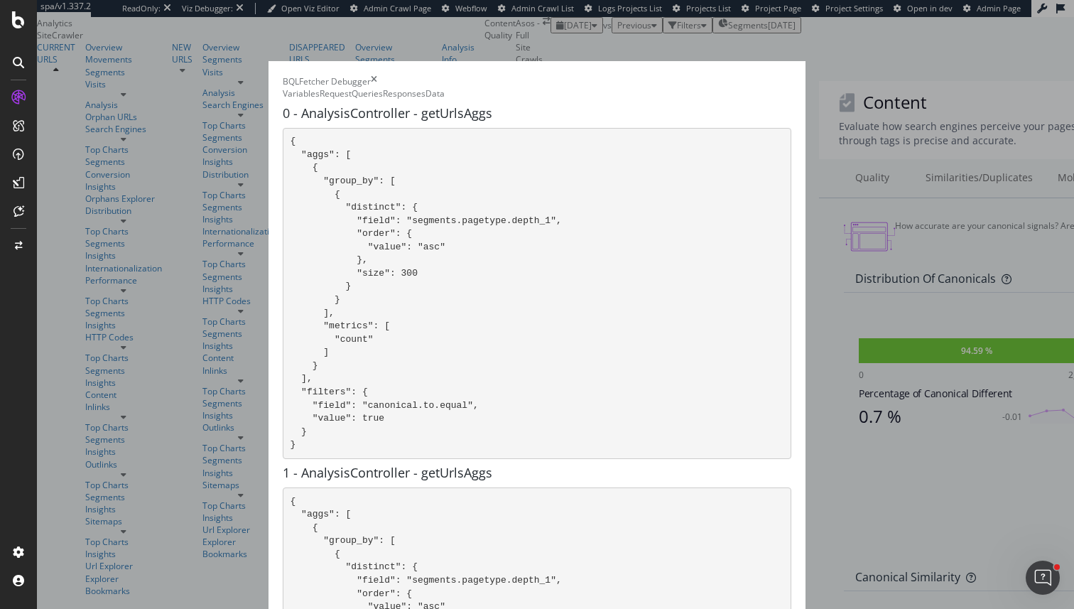
scroll to position [45, 0]
click at [300, 396] on code "{ "aggs": [ { "group_by": [ { "distinct": { "field": "segments.pagetype.depth_1…" at bounding box center [426, 293] width 271 height 314
drag, startPoint x: 300, startPoint y: 396, endPoint x: 357, endPoint y: 388, distance: 57.4
click at [357, 388] on code "{ "aggs": [ { "group_by": [ { "distinct": { "field": "segments.pagetype.depth_1…" at bounding box center [426, 293] width 271 height 314
copy code "canonical.to.equal"
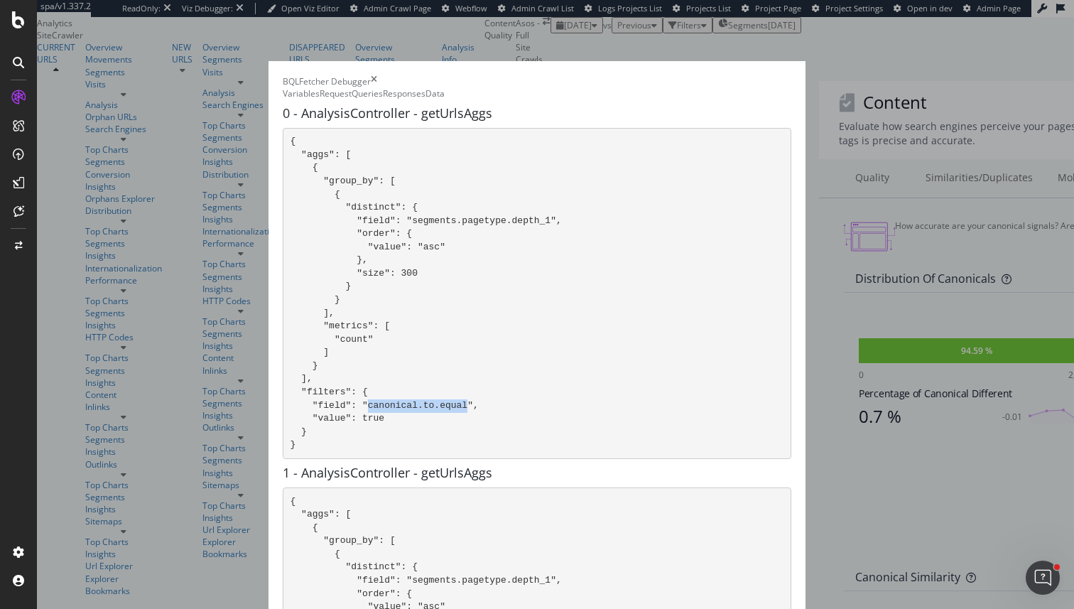
scroll to position [448, 0]
copy code "canonical.to.equal"
click at [939, 310] on div "BQLFetcher Debugger Variables Request Queries Responses Data 0 - AnalysisContro…" at bounding box center [537, 304] width 1074 height 609
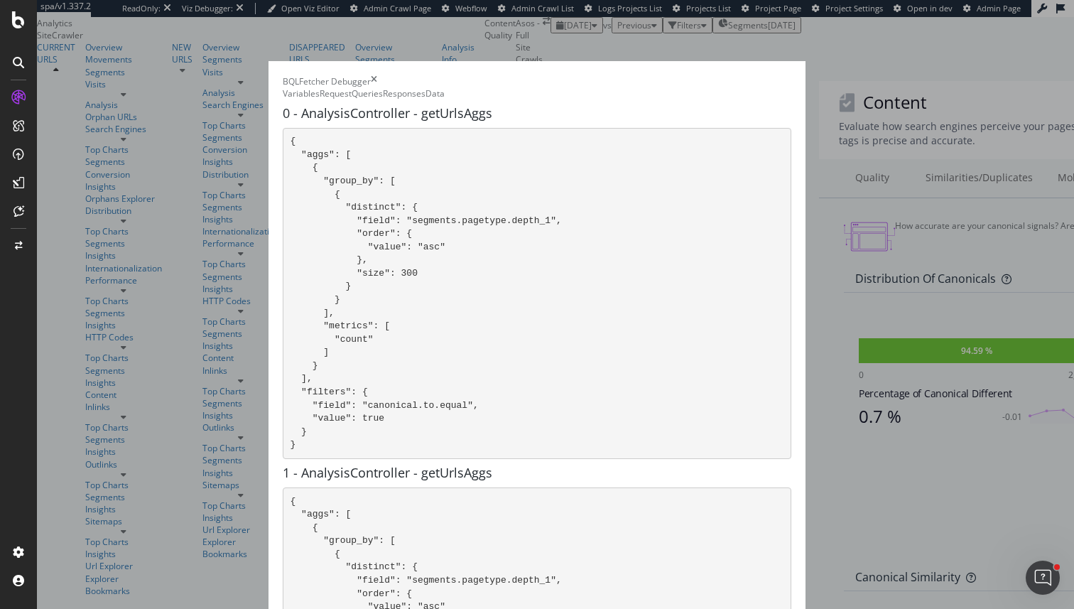
click at [947, 323] on div "BQLFetcher Debugger Variables Request Queries Responses Data 0 - AnalysisContro…" at bounding box center [537, 304] width 1074 height 609
click at [791, 75] on div "BQLFetcher Debugger" at bounding box center [537, 81] width 509 height 12
drag, startPoint x: 880, startPoint y: 117, endPoint x: 880, endPoint y: 88, distance: 28.4
click at [791, 75] on div "BQLFetcher Debugger" at bounding box center [537, 81] width 509 height 12
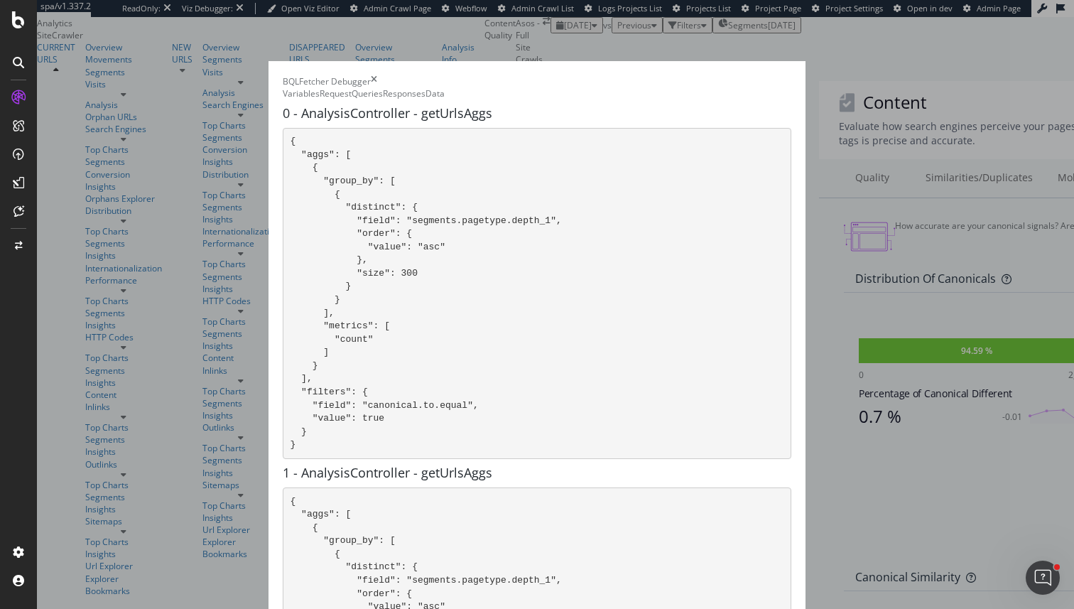
click at [377, 75] on div "times" at bounding box center [374, 81] width 6 height 12
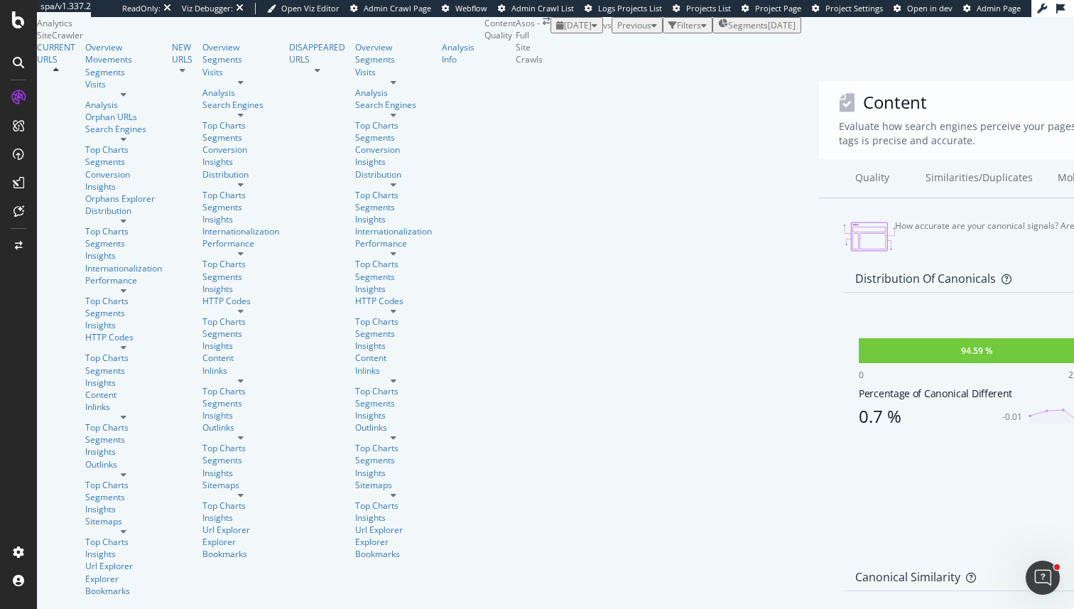
scroll to position [13, 0]
click at [89, 560] on div "Url Explorer" at bounding box center [123, 566] width 77 height 12
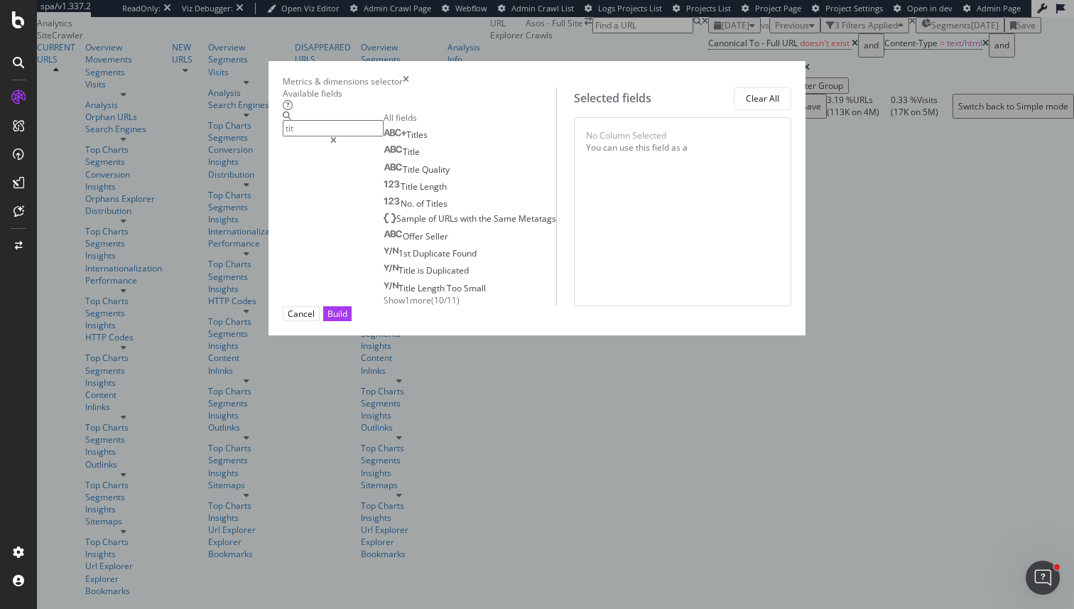
type input "tit"
click at [908, 408] on div "Metrics & dimensions selector Available fields tit All fields Titles Title Titl…" at bounding box center [537, 304] width 1074 height 609
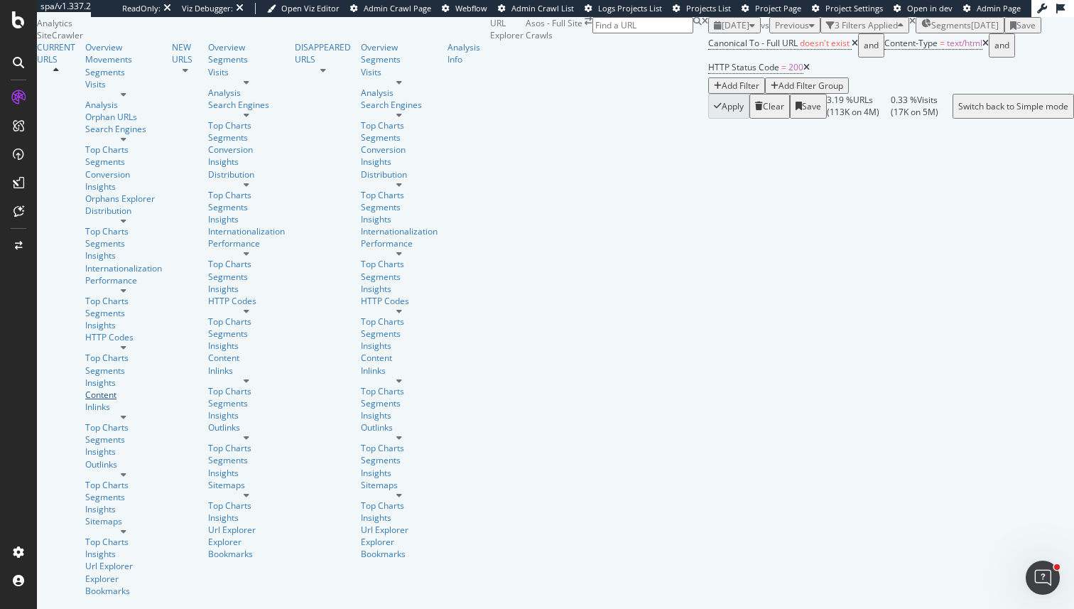
click at [85, 389] on div "Content" at bounding box center [123, 395] width 77 height 12
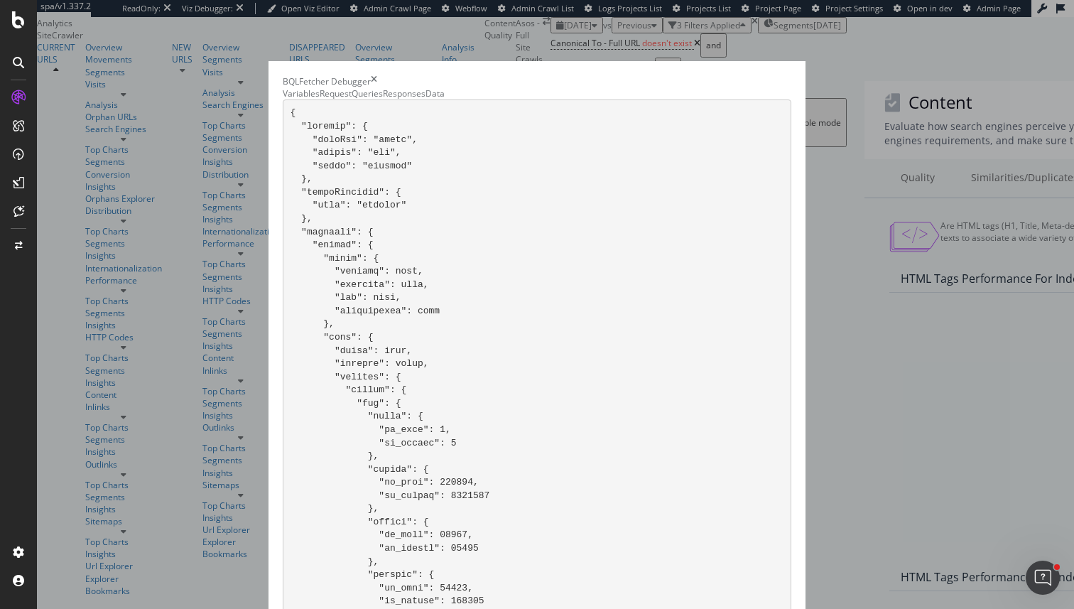
click at [352, 87] on div "Queries" at bounding box center [367, 93] width 31 height 12
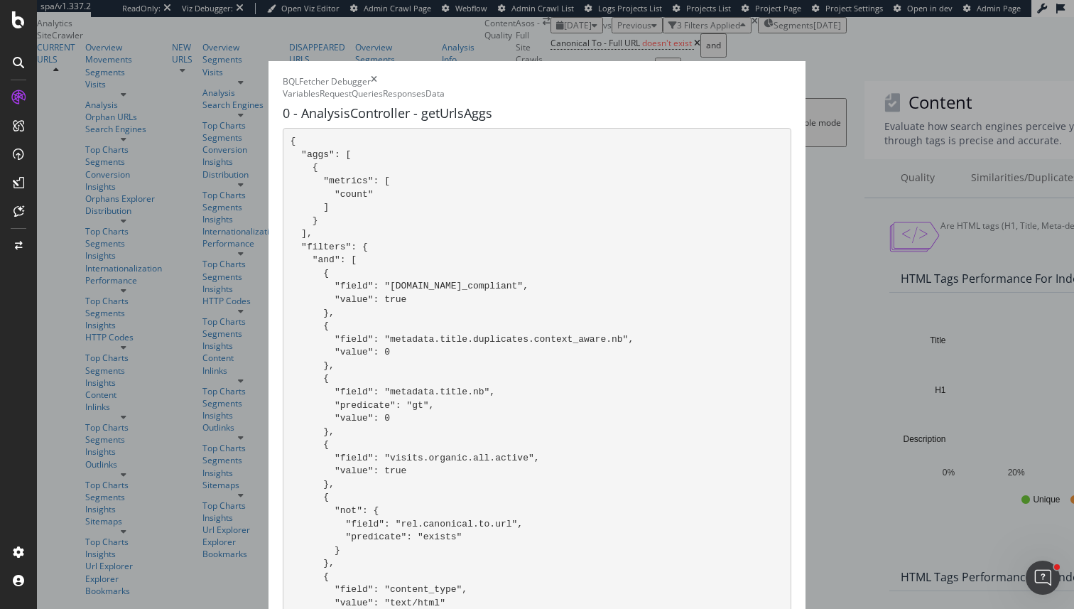
scroll to position [657, 0]
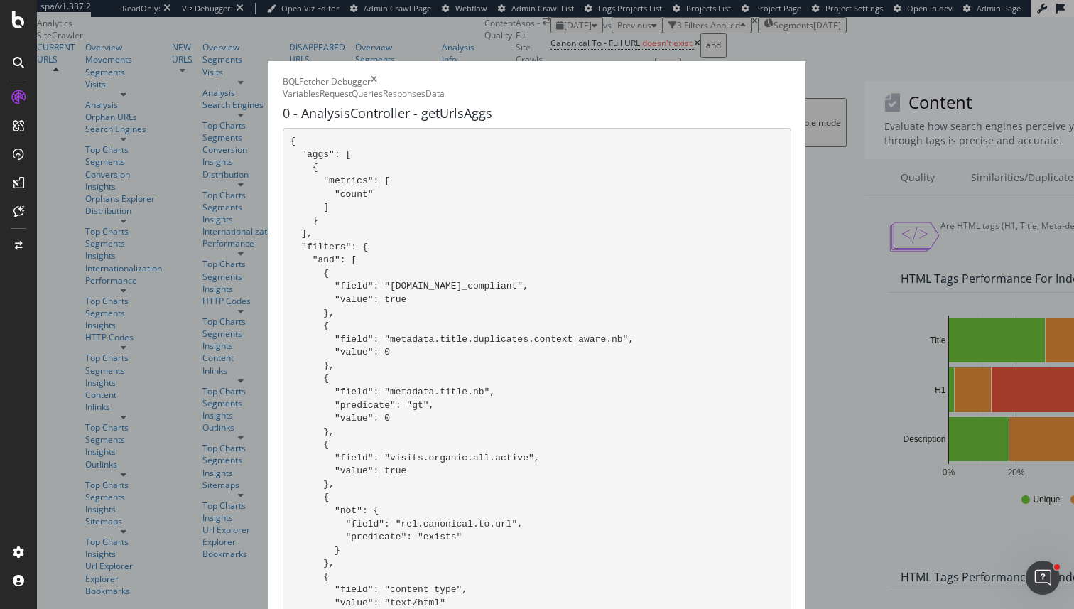
click at [138, 377] on div "BQLFetcher Debugger Variables Request Queries Responses Data 0 - AnalysisContro…" at bounding box center [537, 304] width 1074 height 609
click at [77, 377] on div "BQLFetcher Debugger Variables Request Queries Responses Data 0 - AnalysisContro…" at bounding box center [537, 304] width 1074 height 609
click at [791, 75] on div "BQLFetcher Debugger" at bounding box center [537, 81] width 509 height 12
click at [377, 75] on icon "times" at bounding box center [374, 81] width 6 height 12
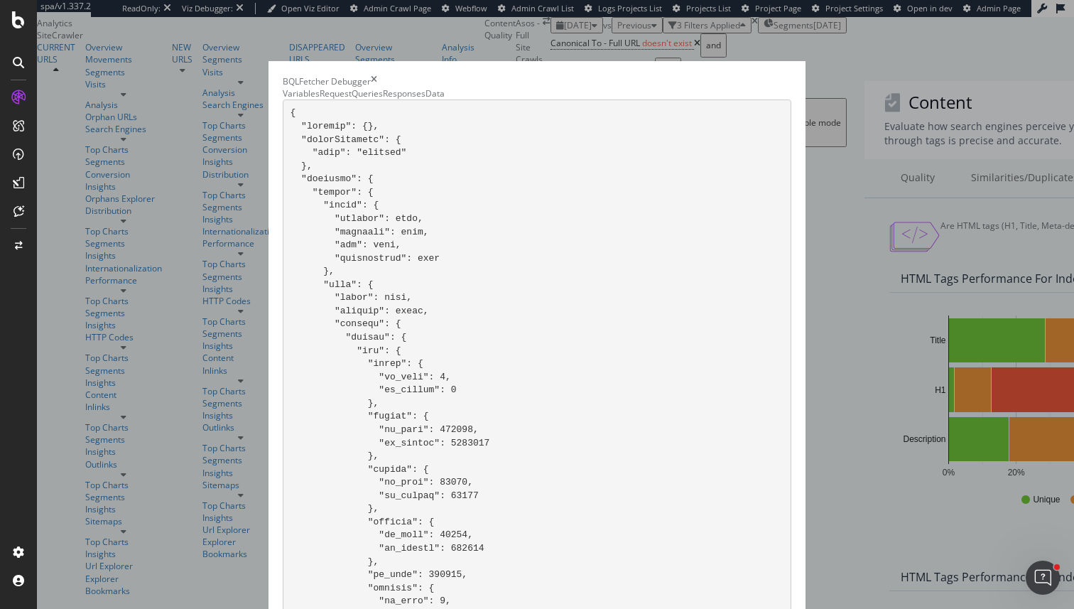
scroll to position [35, 0]
click at [320, 93] on div "Request" at bounding box center [336, 93] width 32 height 12
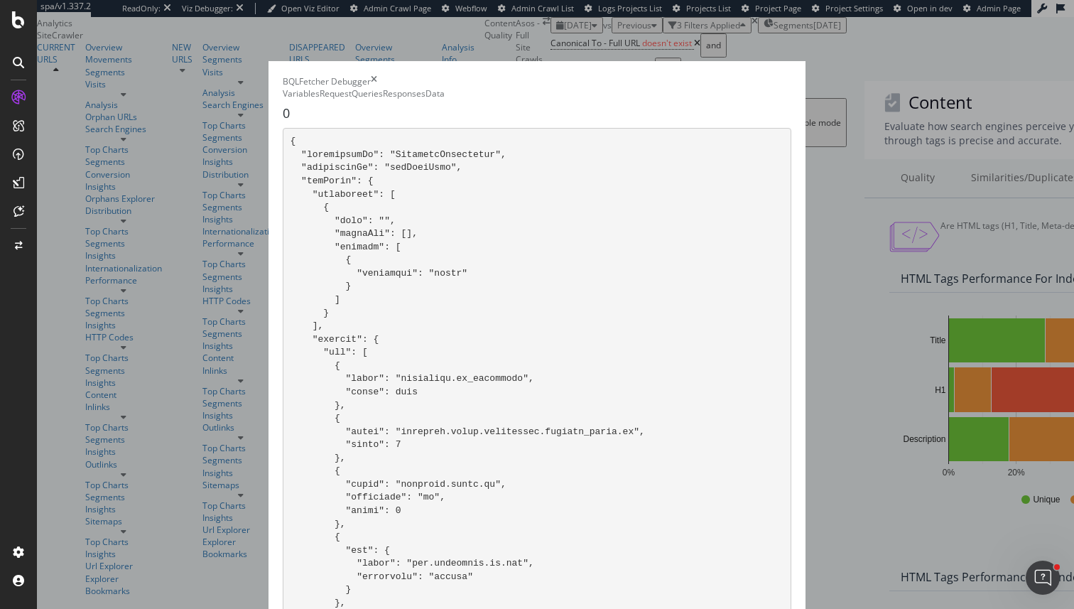
scroll to position [1129, 0]
click at [1018, 194] on div "BQLFetcher Debugger Variables Request Queries Responses Data 0 1 2 3 4 5 6 7 8" at bounding box center [537, 304] width 1074 height 609
click at [791, 75] on div "BQLFetcher Debugger" at bounding box center [537, 81] width 509 height 12
click at [377, 75] on icon "times" at bounding box center [374, 81] width 6 height 12
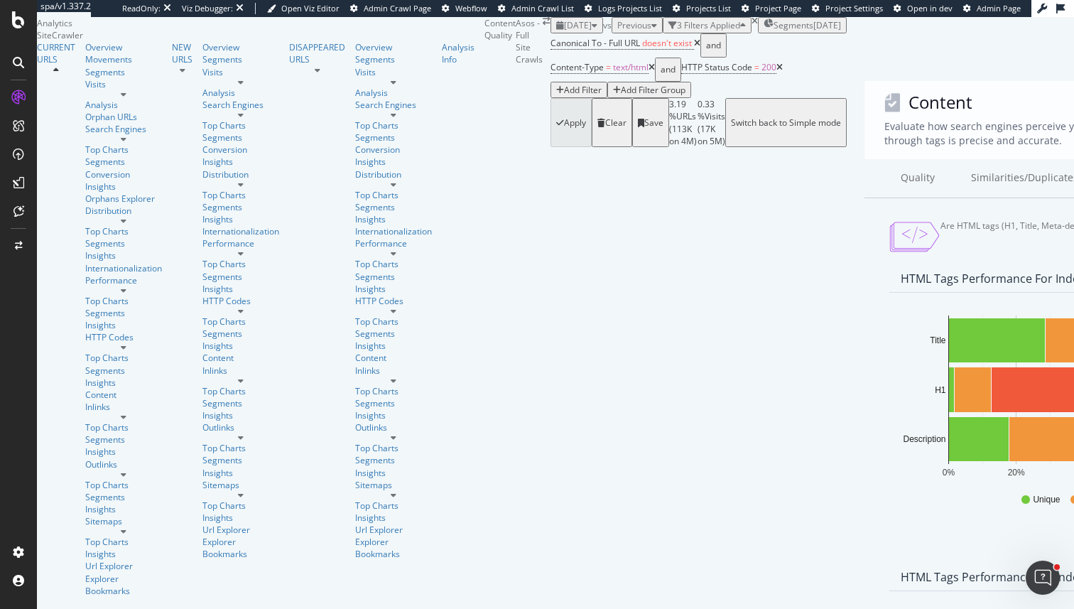
scroll to position [0, 0]
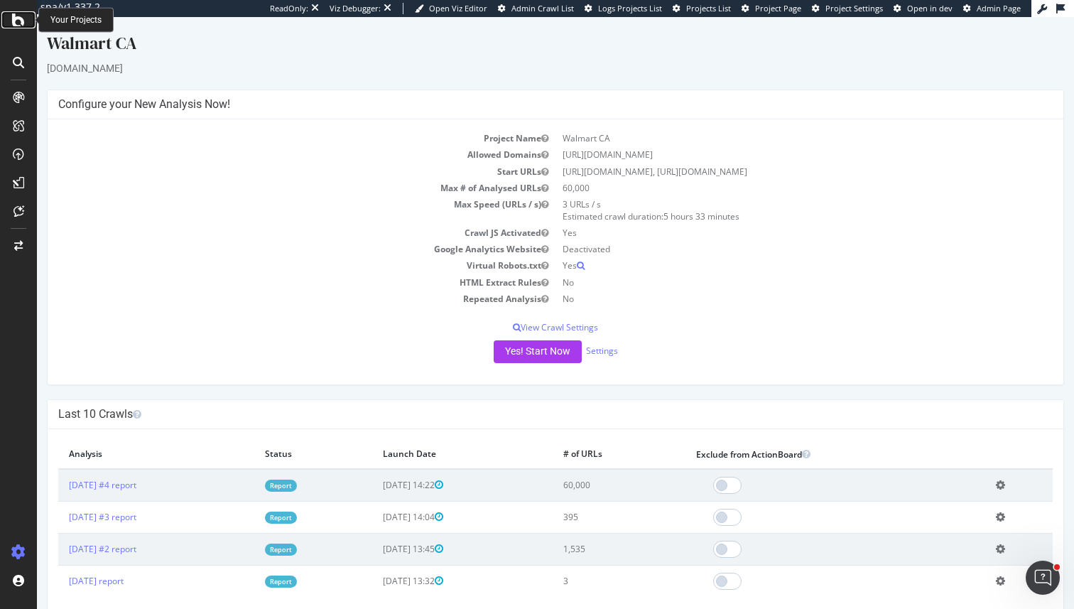
click at [16, 18] on icon at bounding box center [18, 19] width 13 height 17
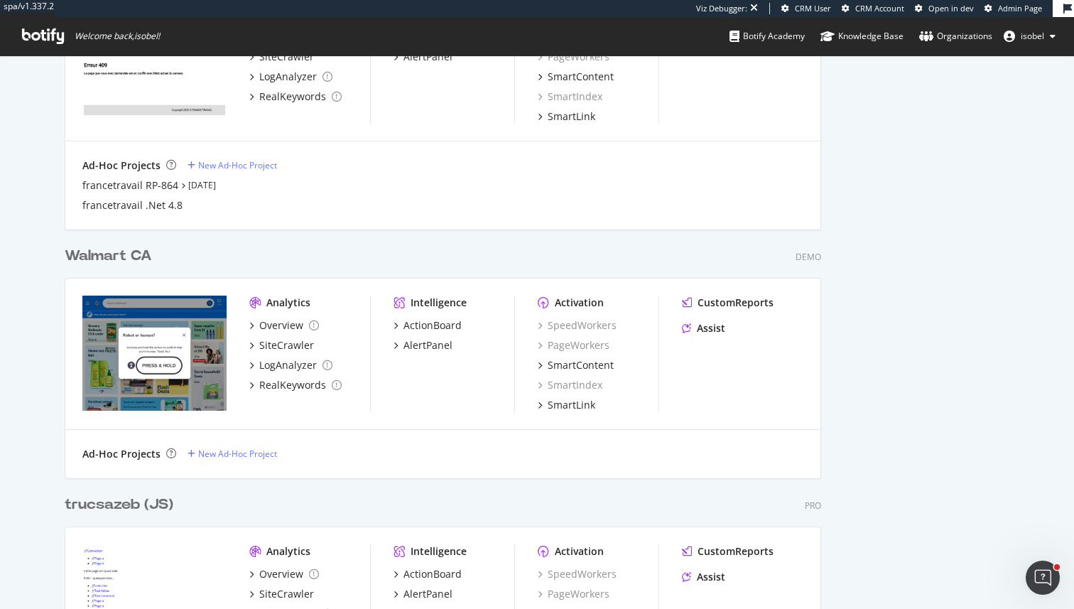
scroll to position [1115, 0]
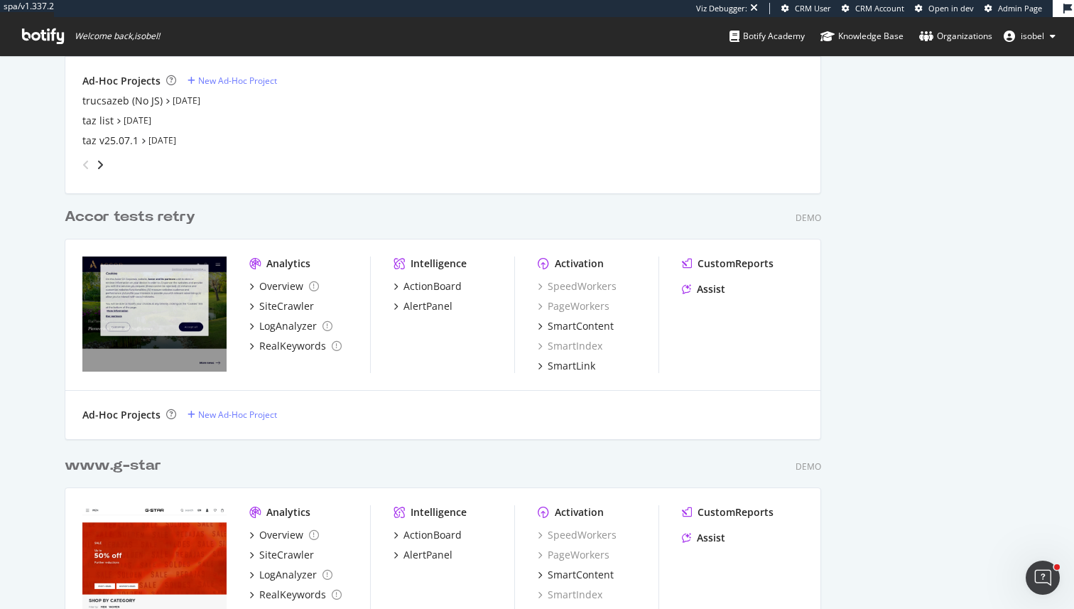
scroll to position [0, 0]
